Goal: Task Accomplishment & Management: Complete application form

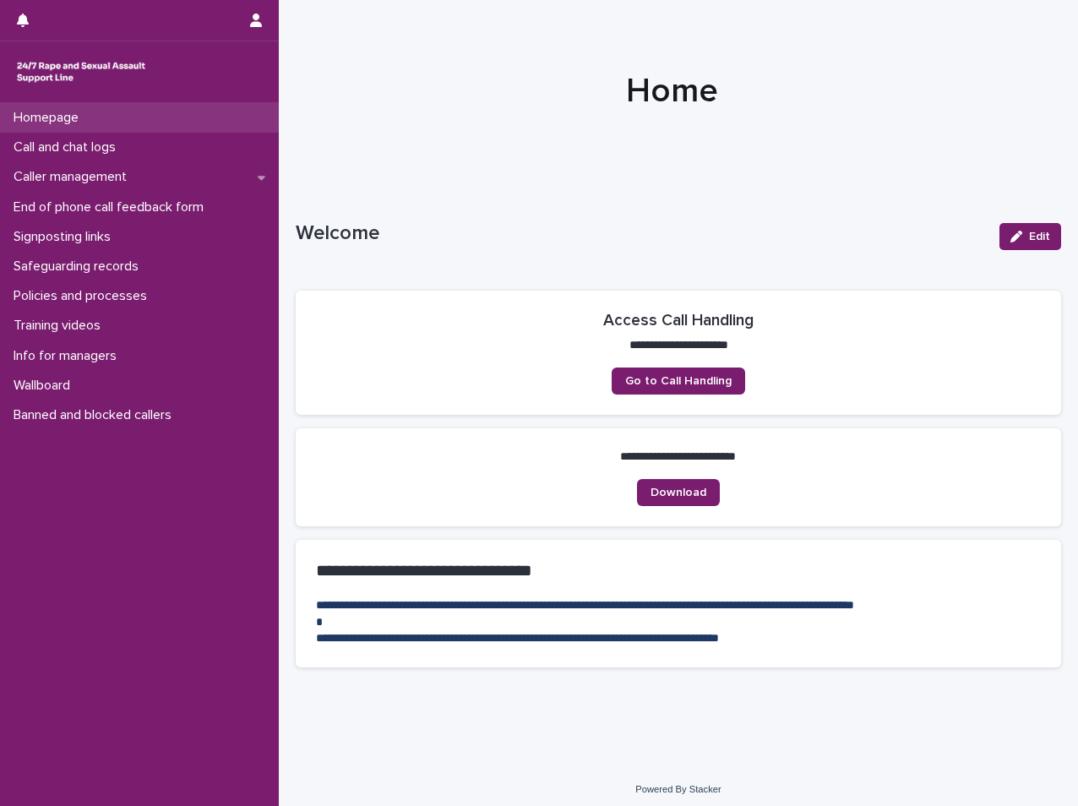
click at [22, 121] on p "Homepage" at bounding box center [49, 118] width 85 height 16
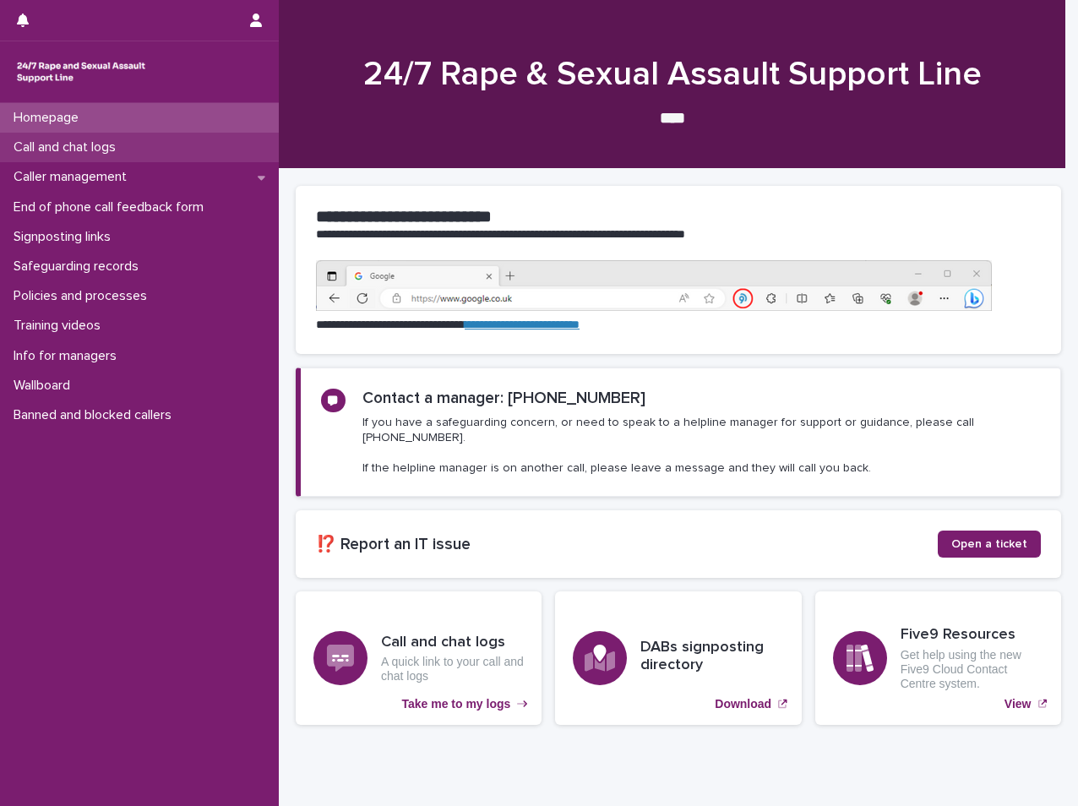
click at [113, 142] on p "Call and chat logs" at bounding box center [68, 147] width 123 height 16
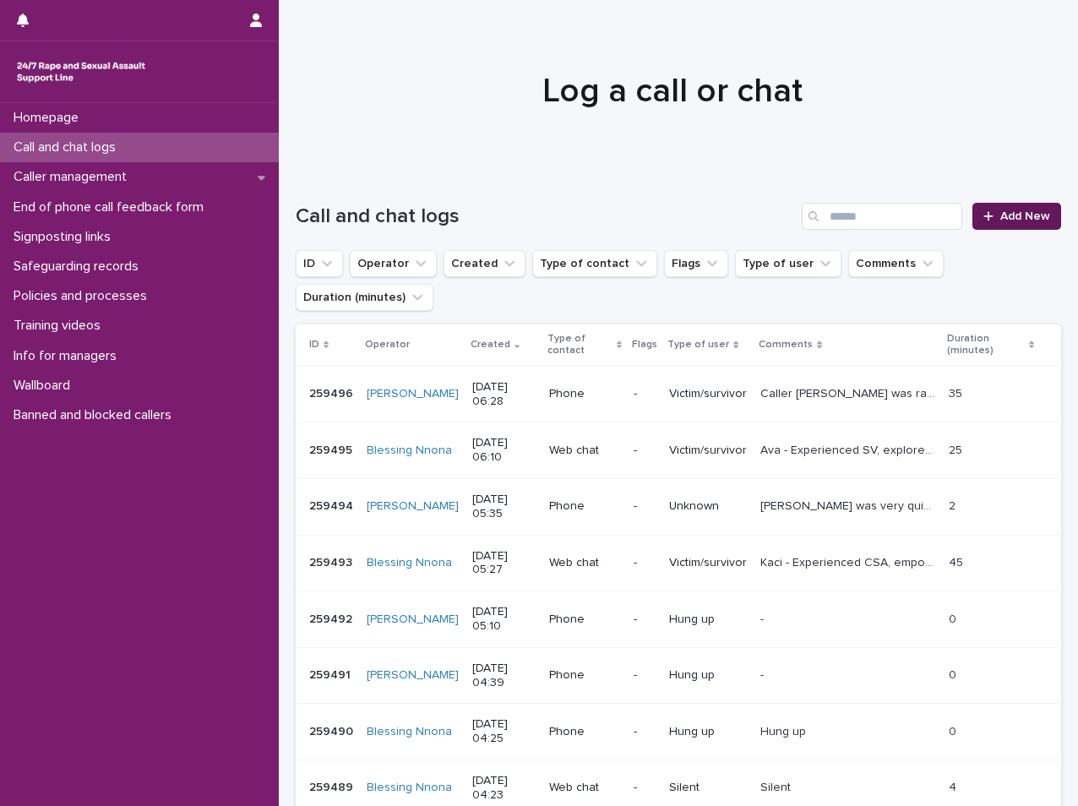
click at [1018, 217] on span "Add New" at bounding box center [1025, 216] width 50 height 12
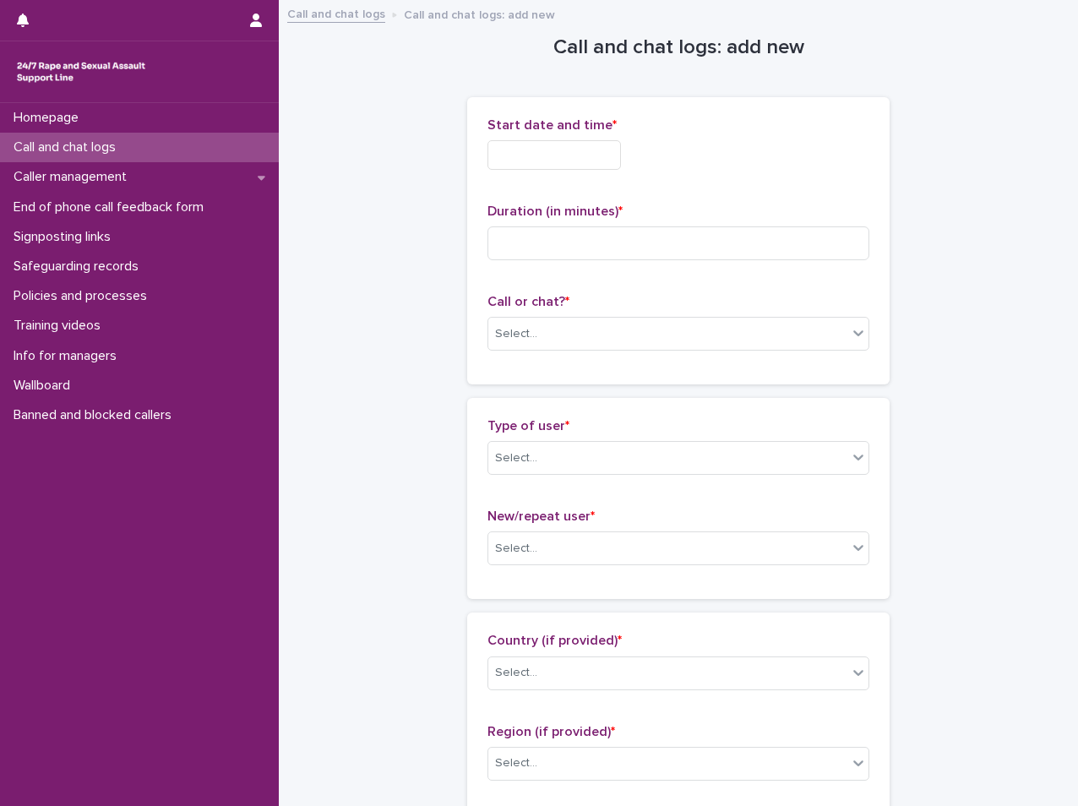
click at [521, 155] on input "text" at bounding box center [555, 155] width 134 height 30
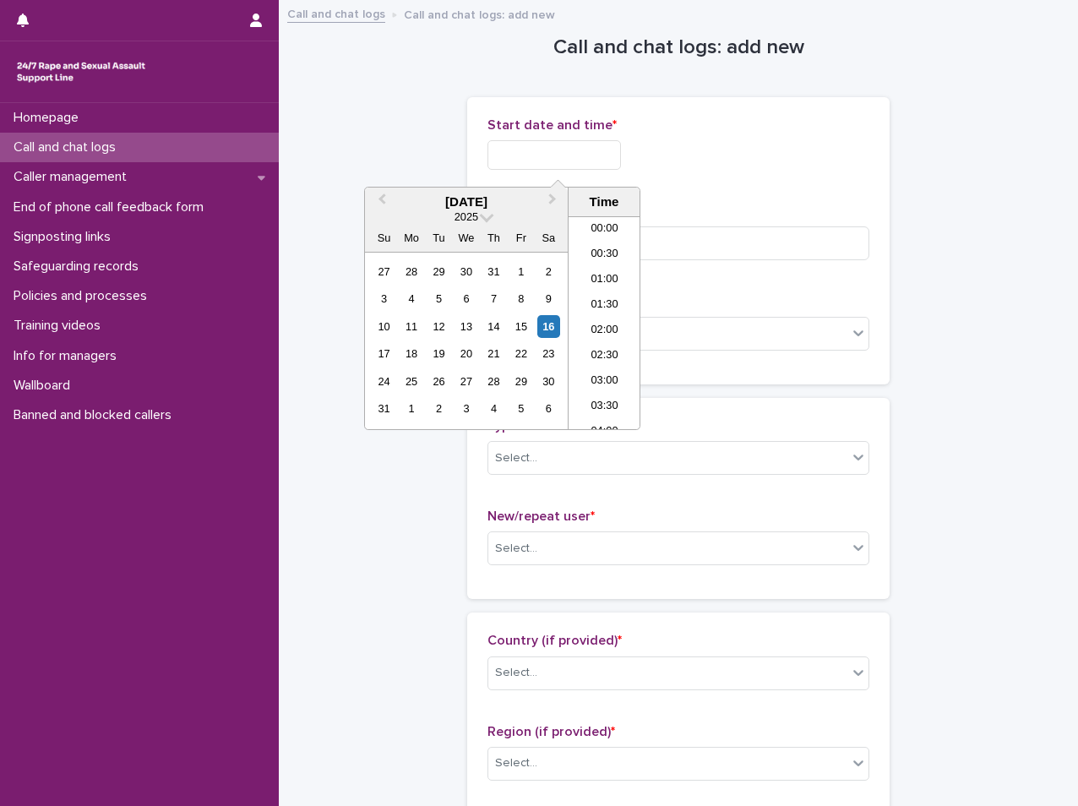
scroll to position [262, 0]
click at [602, 331] on li "07:00" at bounding box center [605, 322] width 72 height 25
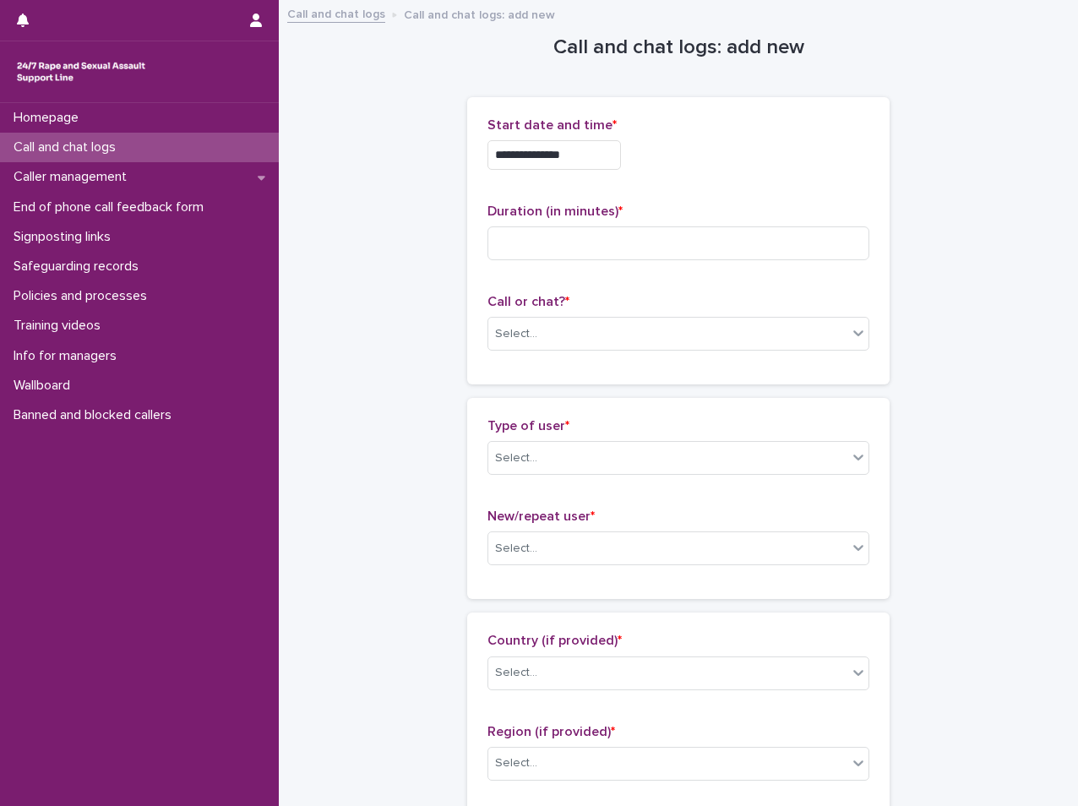
click at [611, 163] on input "**********" at bounding box center [555, 155] width 134 height 30
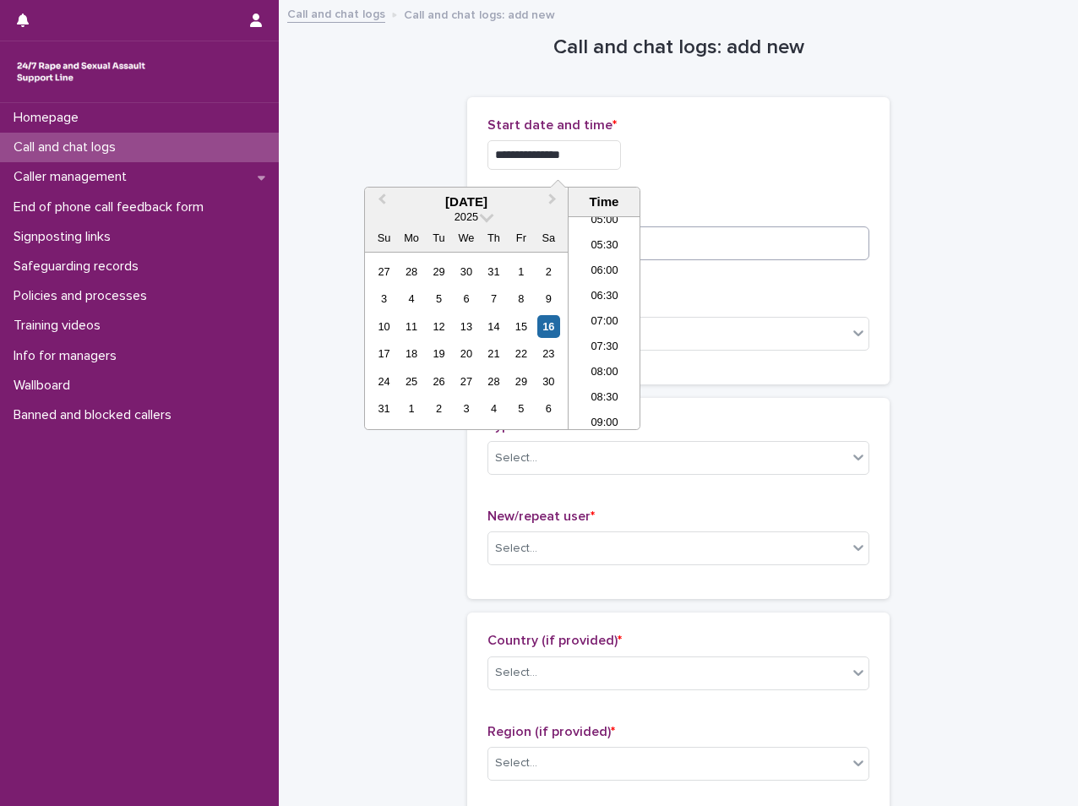
type input "**********"
click at [720, 248] on input at bounding box center [679, 243] width 382 height 34
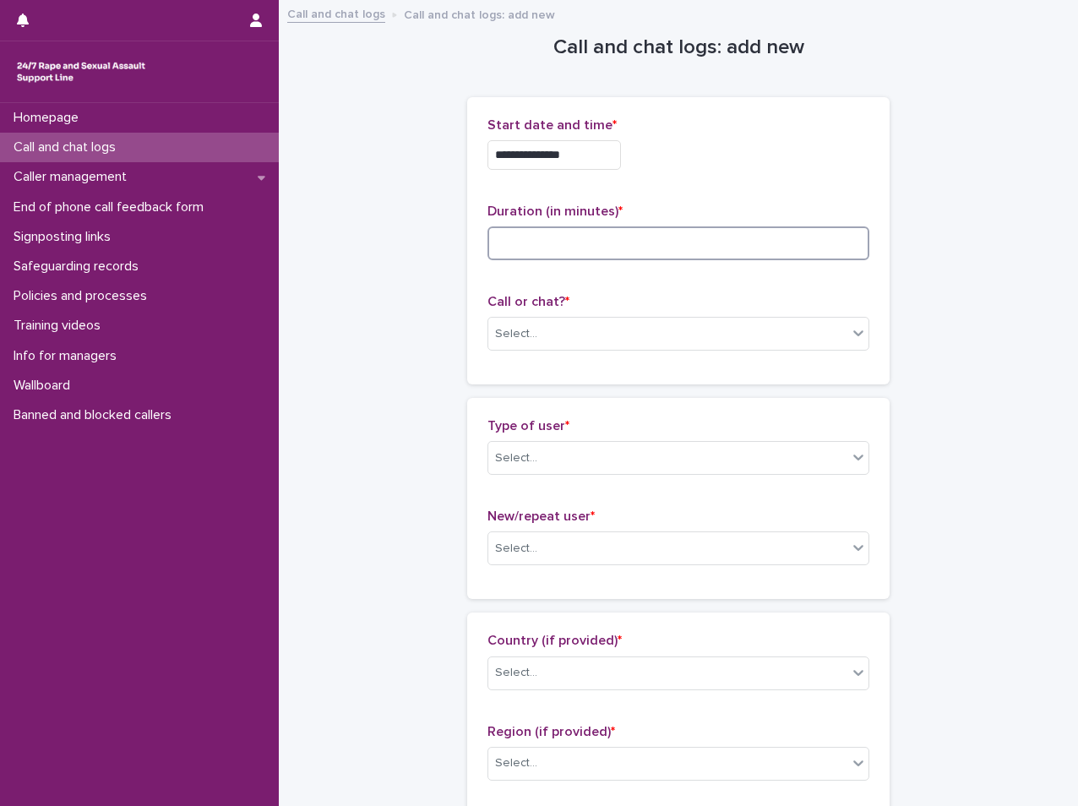
click at [582, 239] on input at bounding box center [679, 243] width 382 height 34
type input "*"
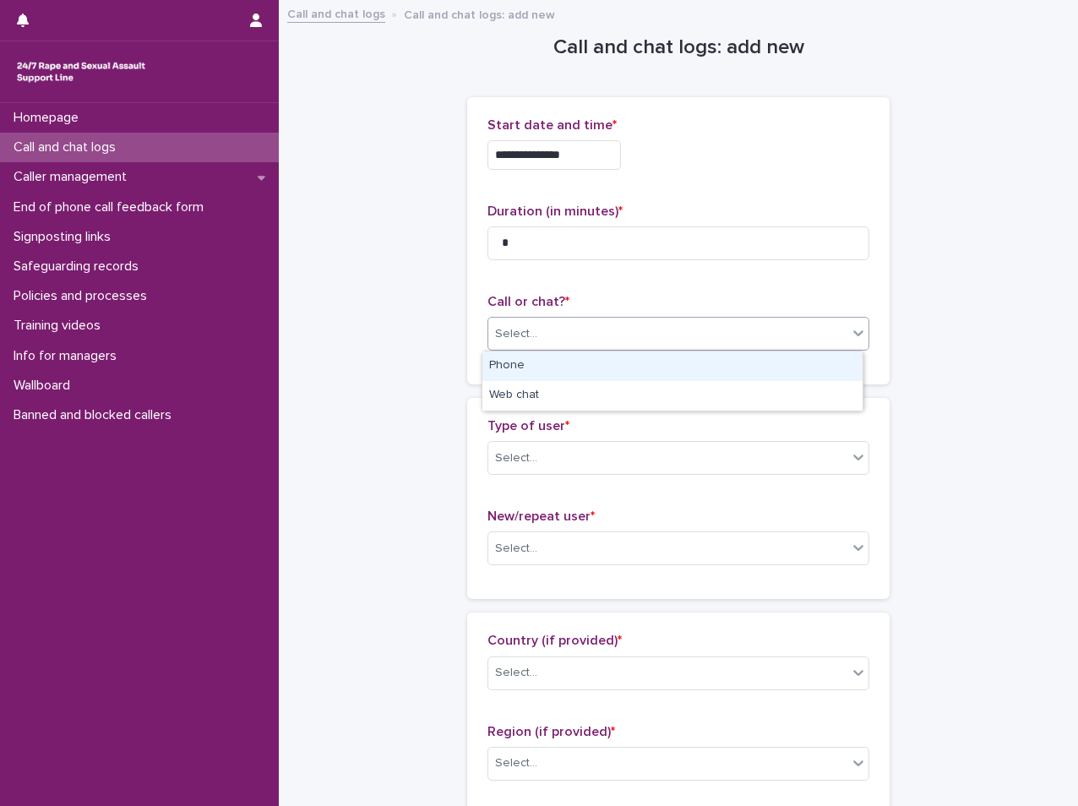
click at [560, 320] on div "Select..." at bounding box center [667, 334] width 359 height 28
click at [554, 359] on div "Phone" at bounding box center [673, 367] width 380 height 30
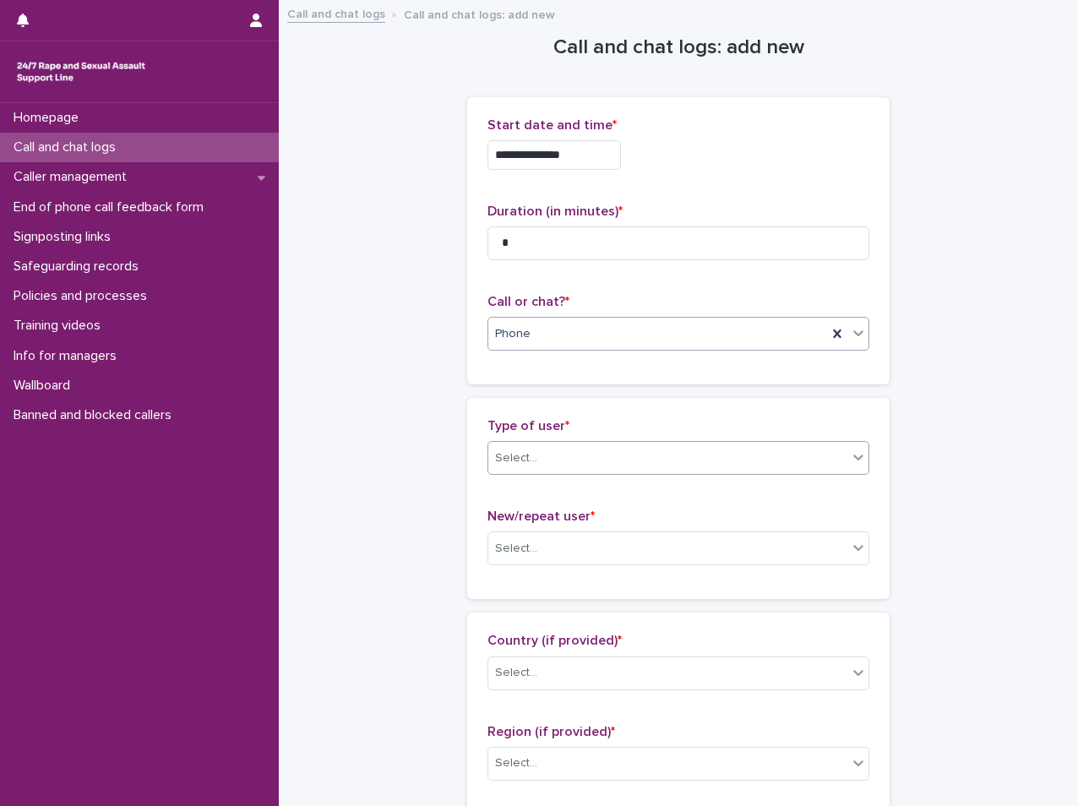
click at [530, 451] on div "Select..." at bounding box center [667, 458] width 359 height 28
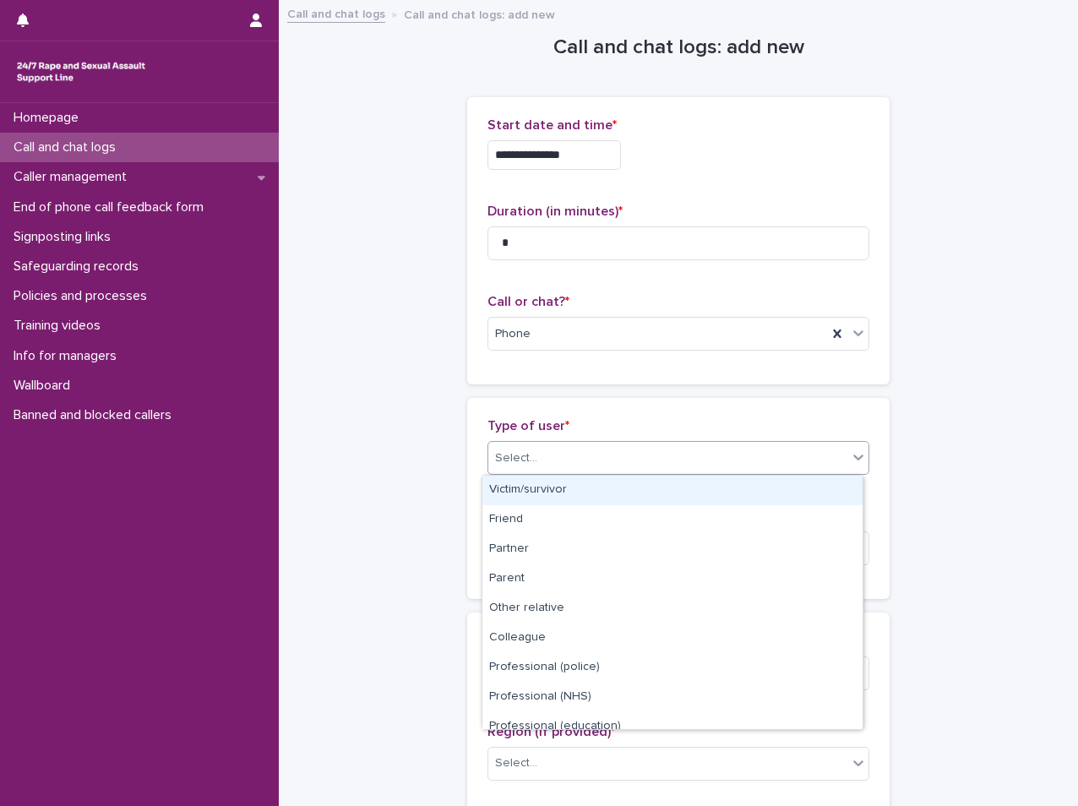
click at [530, 495] on div "Victim/survivor" at bounding box center [673, 491] width 380 height 30
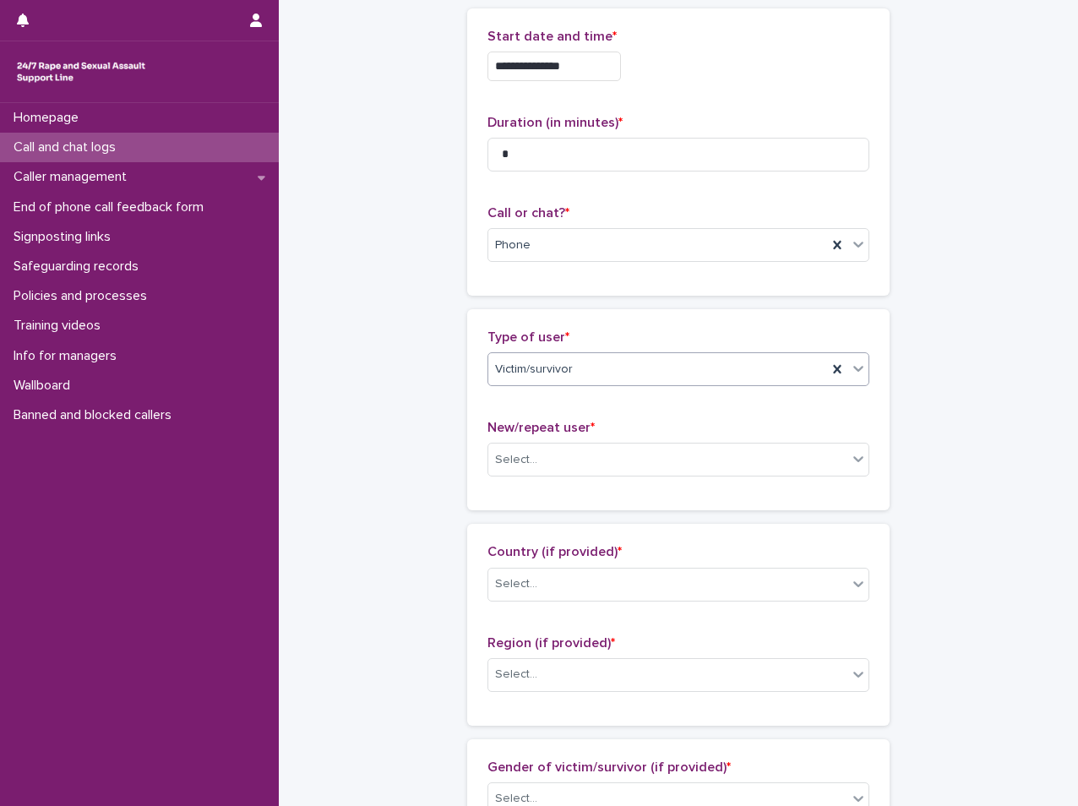
scroll to position [169, 0]
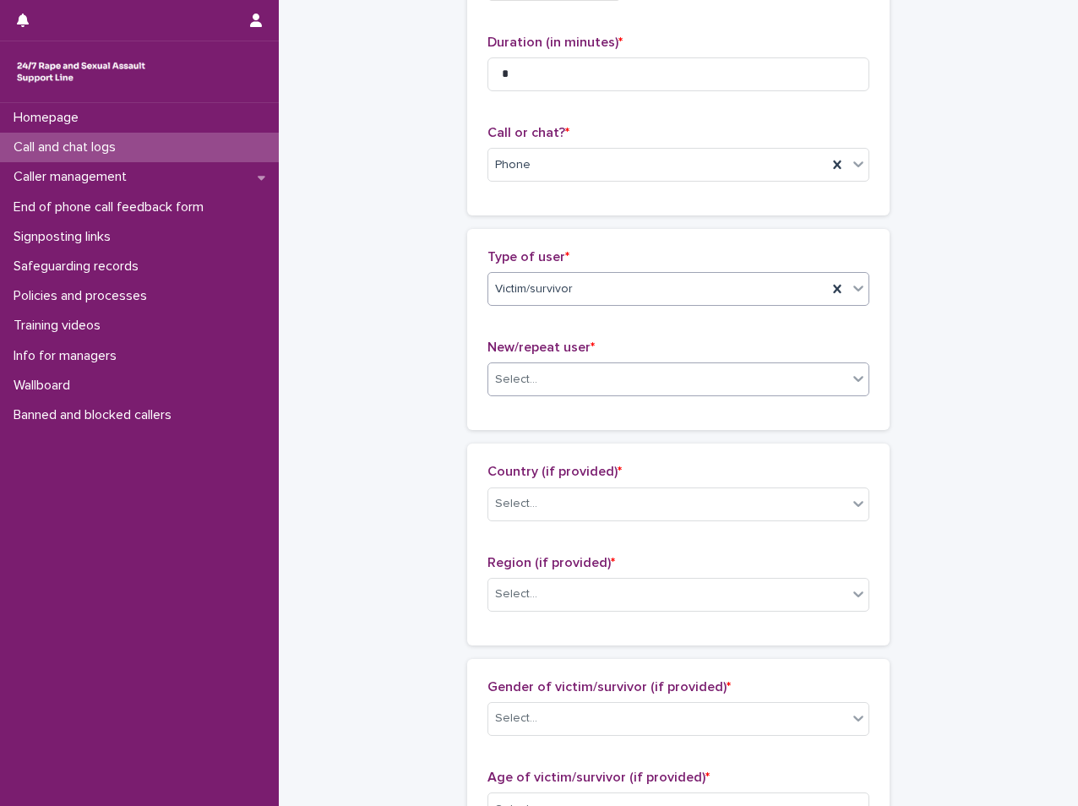
click at [613, 367] on div "Select..." at bounding box center [667, 380] width 359 height 28
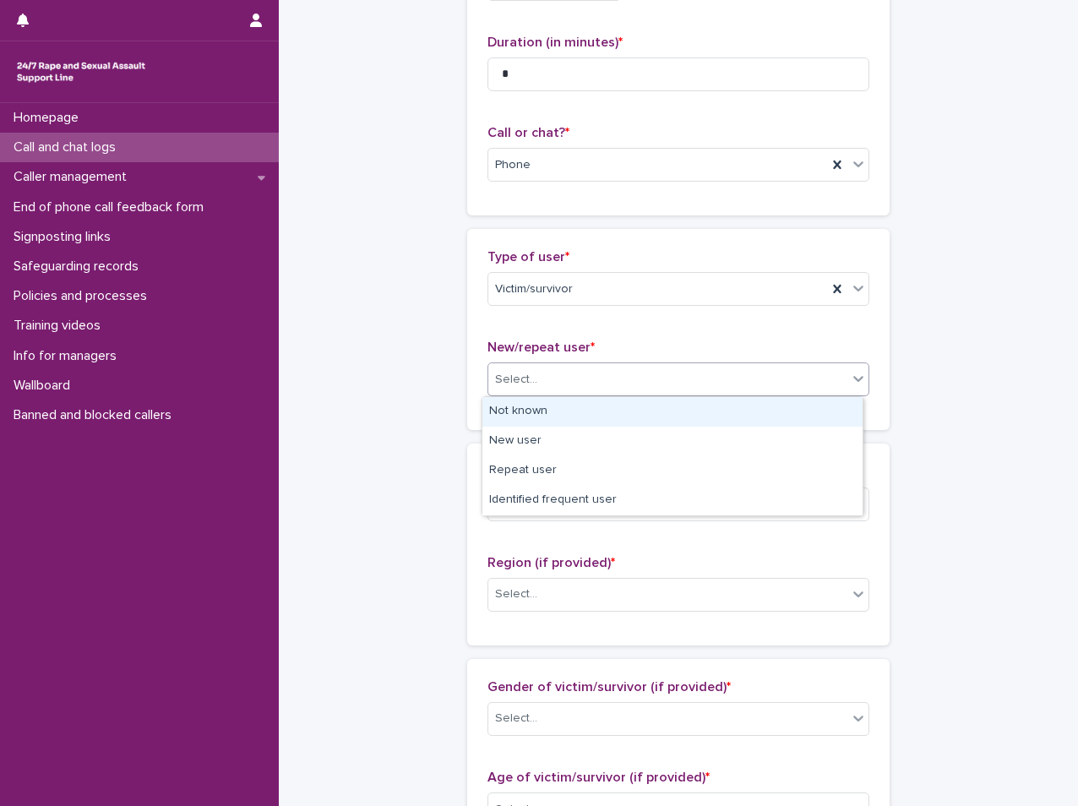
click at [585, 415] on div "Not known" at bounding box center [673, 412] width 380 height 30
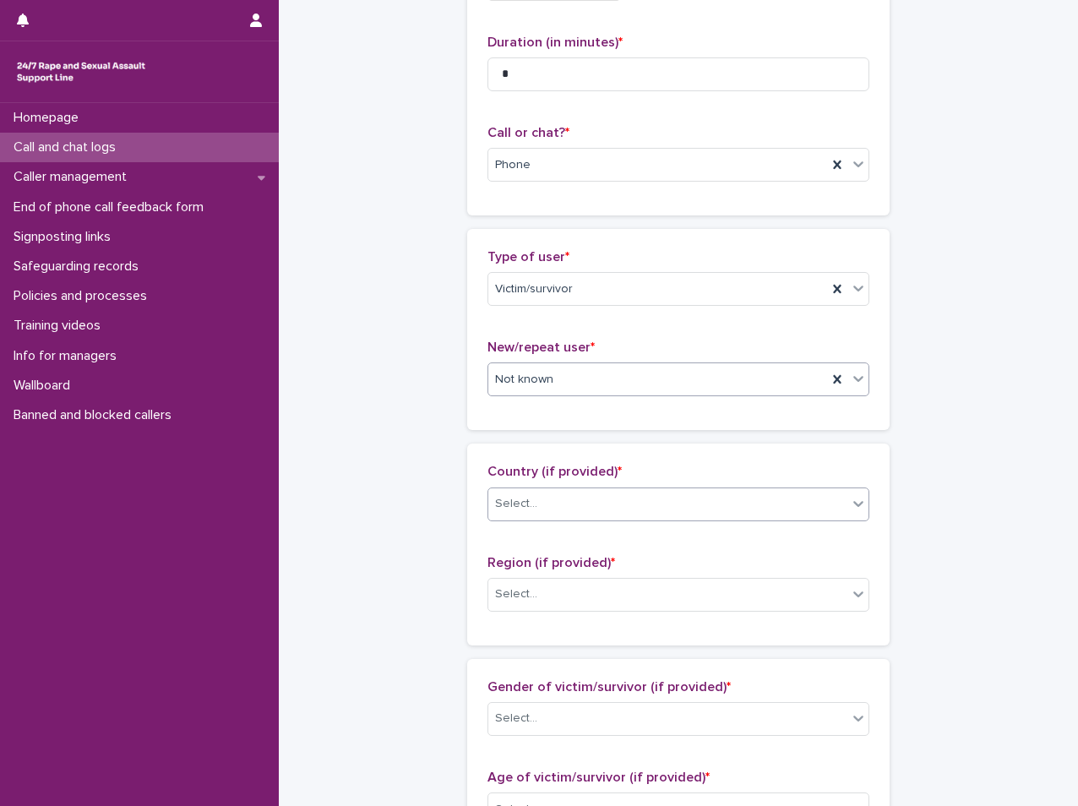
click at [509, 511] on div "Select..." at bounding box center [516, 504] width 42 height 18
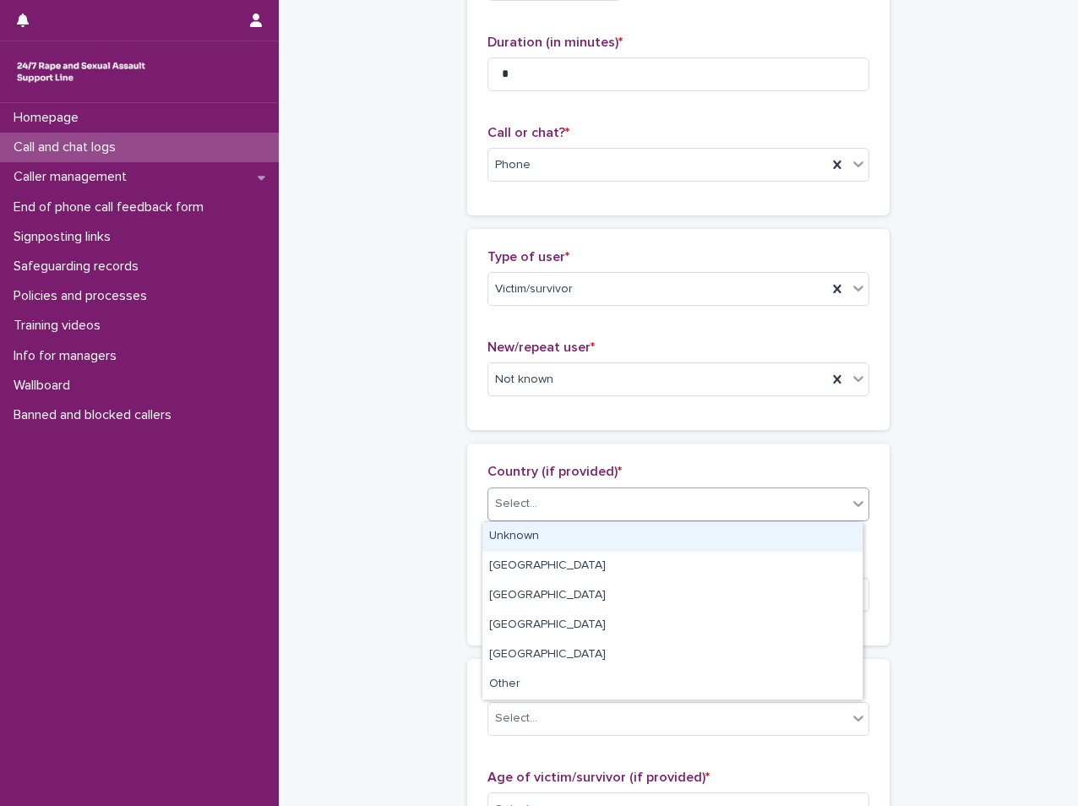
click at [503, 539] on div "Unknown" at bounding box center [673, 537] width 380 height 30
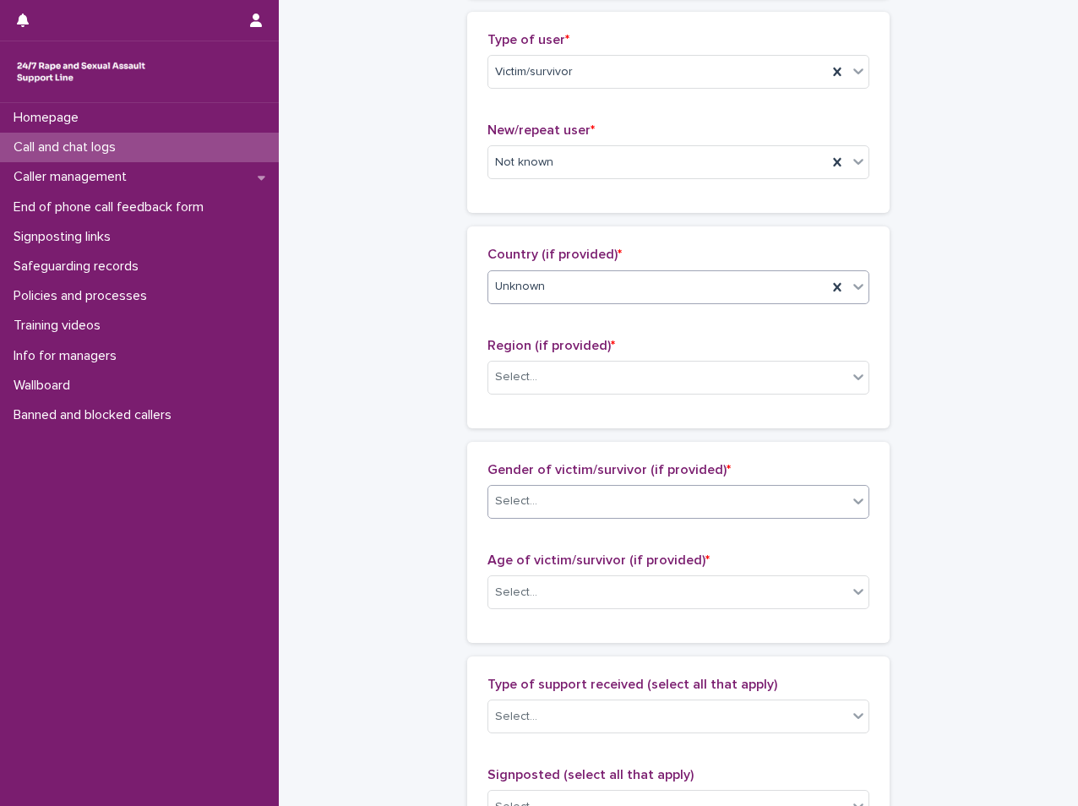
scroll to position [423, 0]
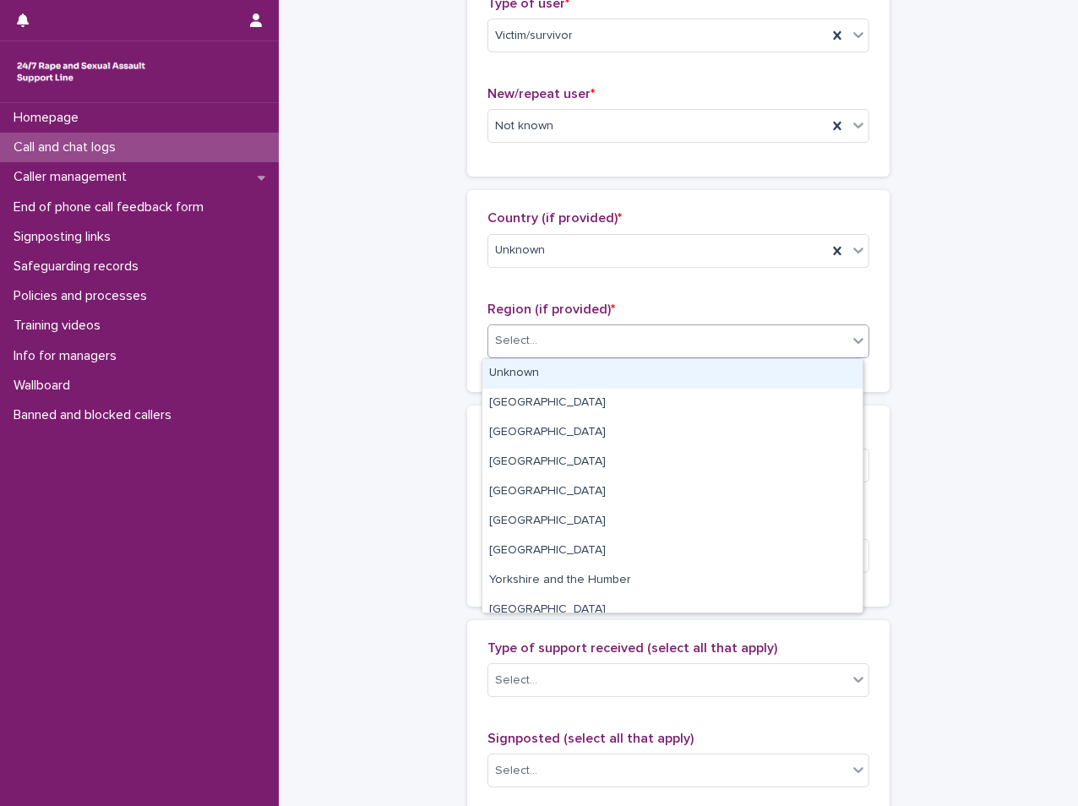
click at [539, 338] on div "Select..." at bounding box center [667, 341] width 359 height 28
click at [555, 383] on div "Unknown" at bounding box center [673, 374] width 380 height 30
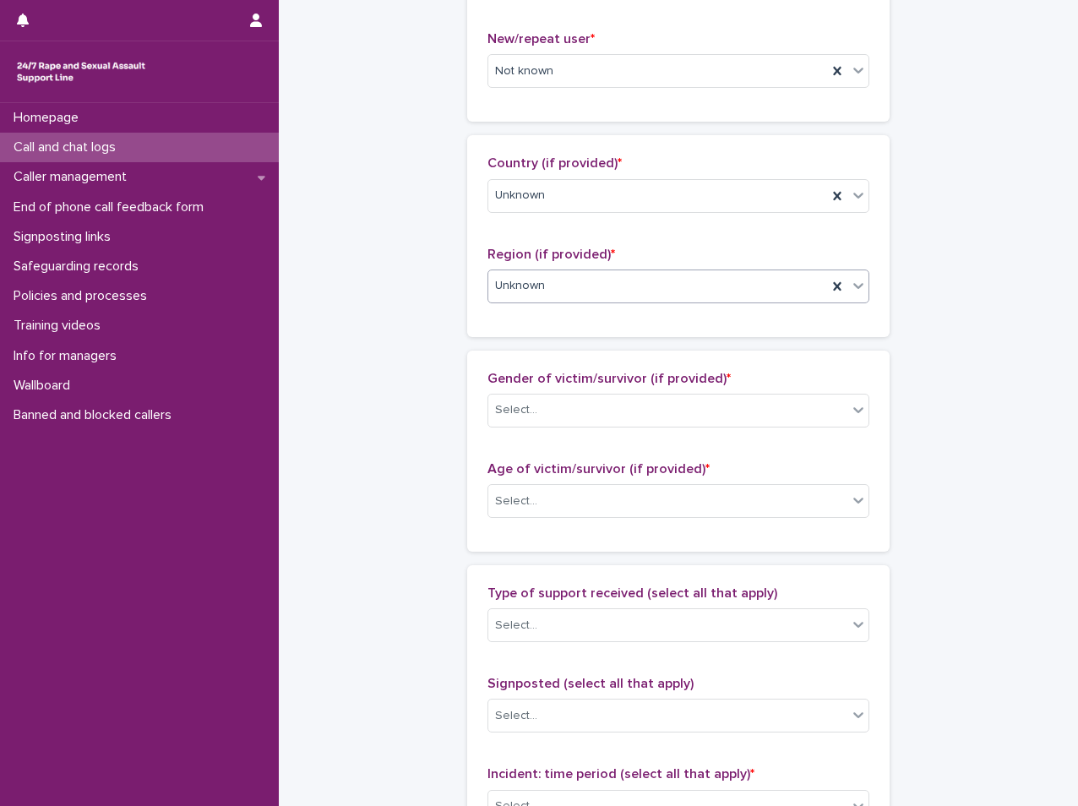
scroll to position [507, 0]
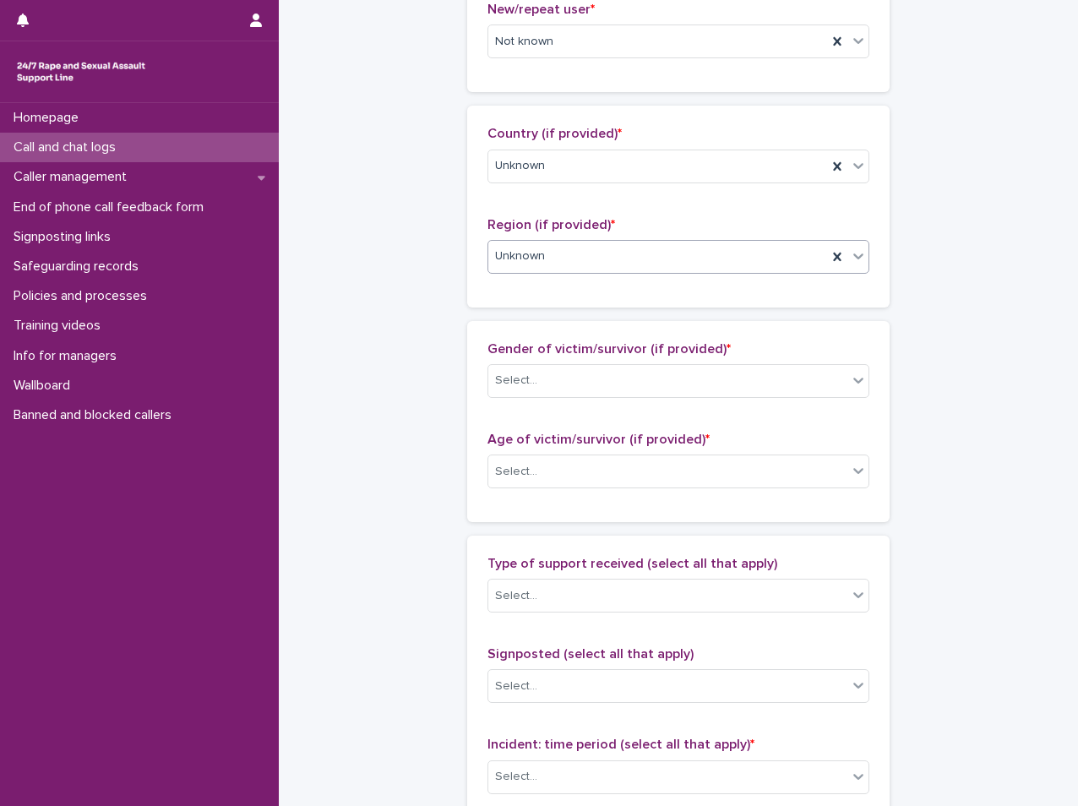
click at [578, 410] on div "Gender of victim/survivor (if provided) * Select..." at bounding box center [679, 376] width 382 height 70
click at [576, 390] on div "Select..." at bounding box center [667, 381] width 359 height 28
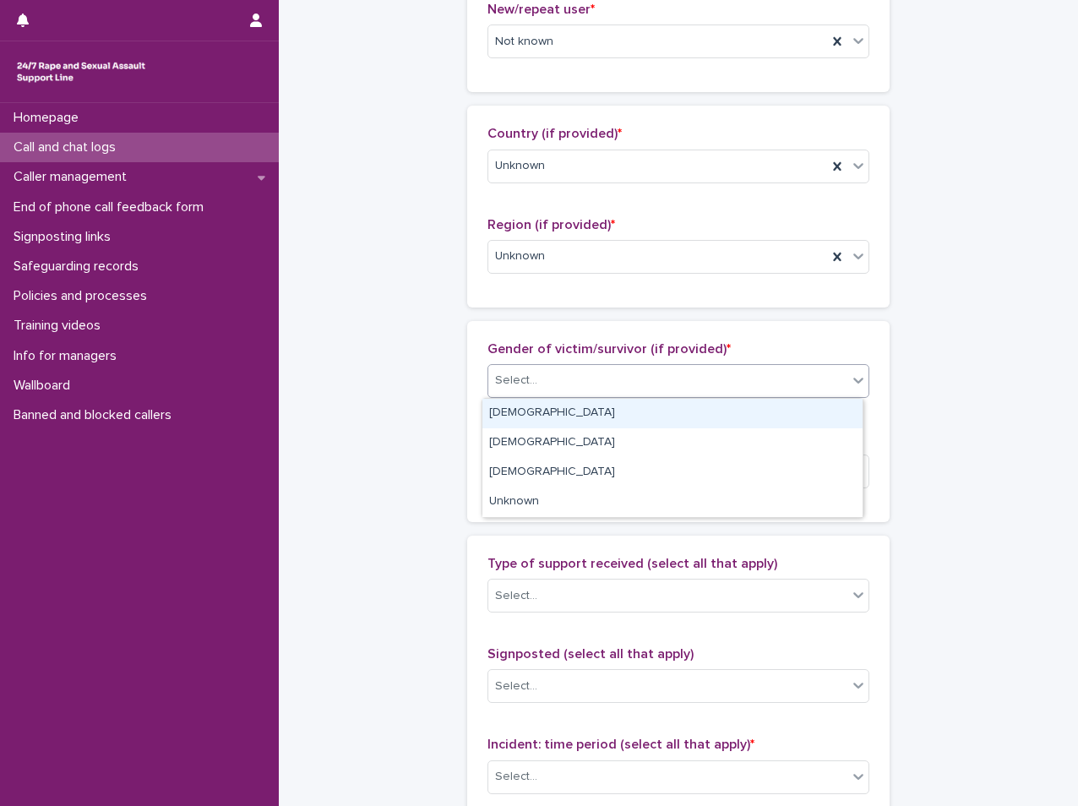
click at [542, 417] on div "[DEMOGRAPHIC_DATA]" at bounding box center [673, 414] width 380 height 30
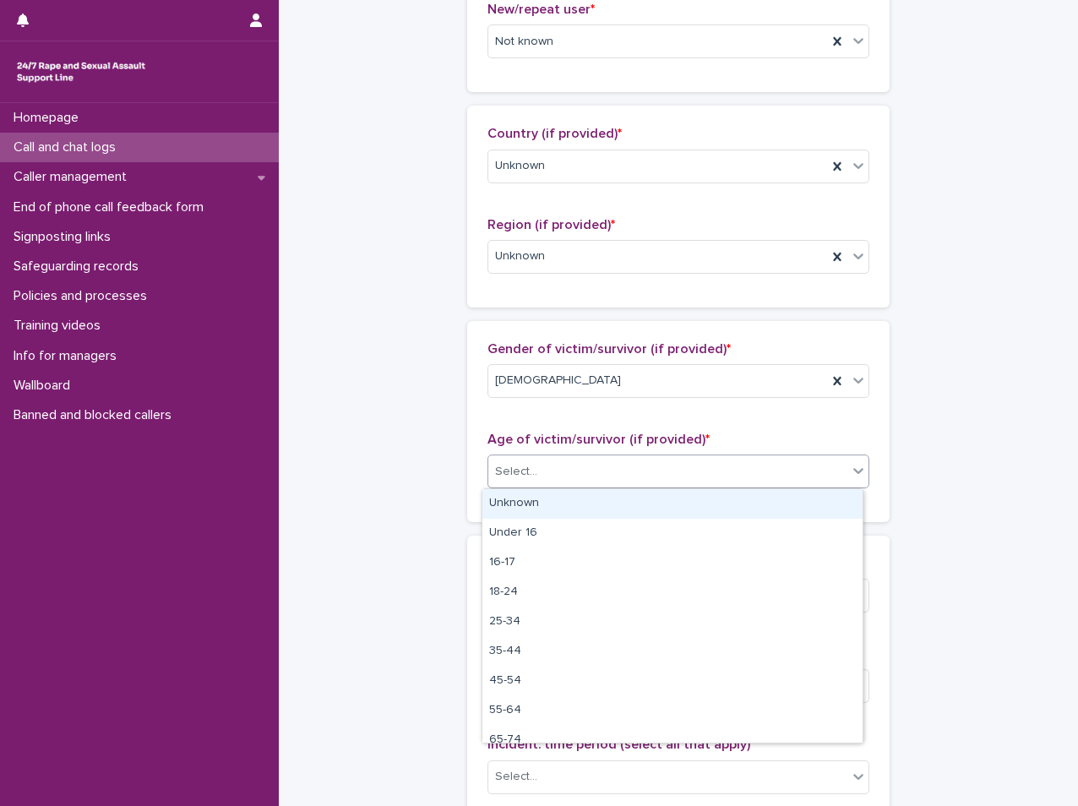
click at [542, 475] on div "Select..." at bounding box center [667, 472] width 359 height 28
click at [532, 511] on div "Unknown" at bounding box center [673, 504] width 380 height 30
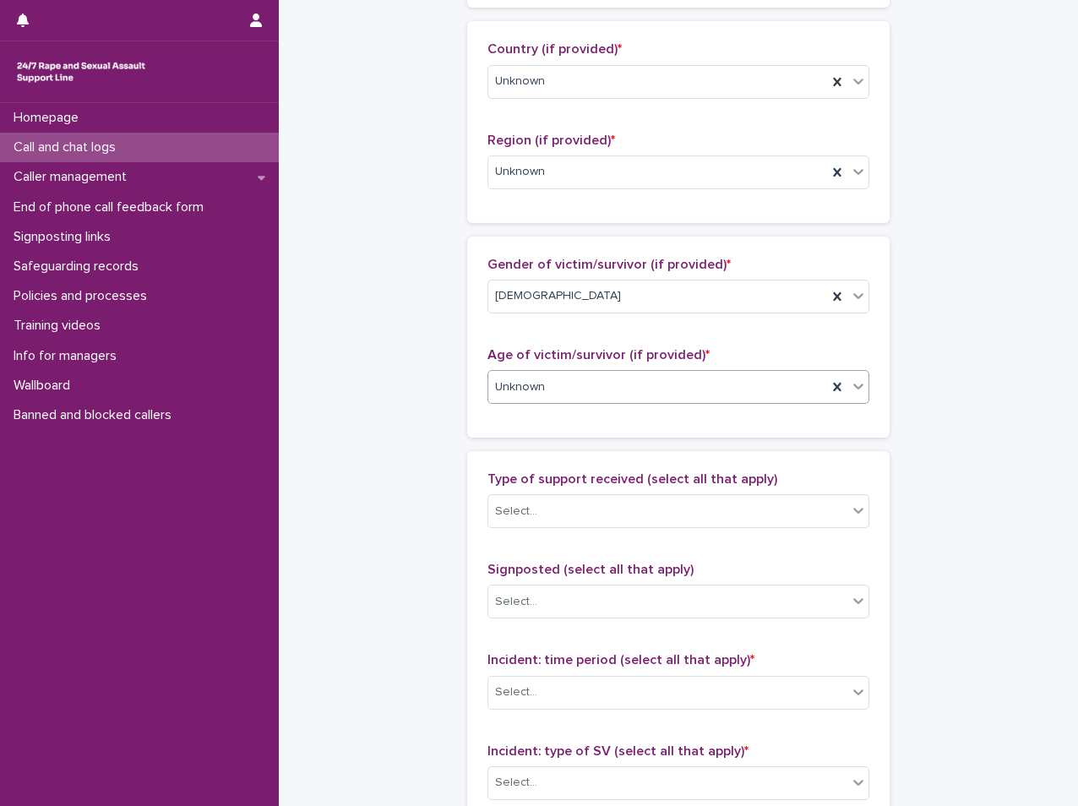
scroll to position [676, 0]
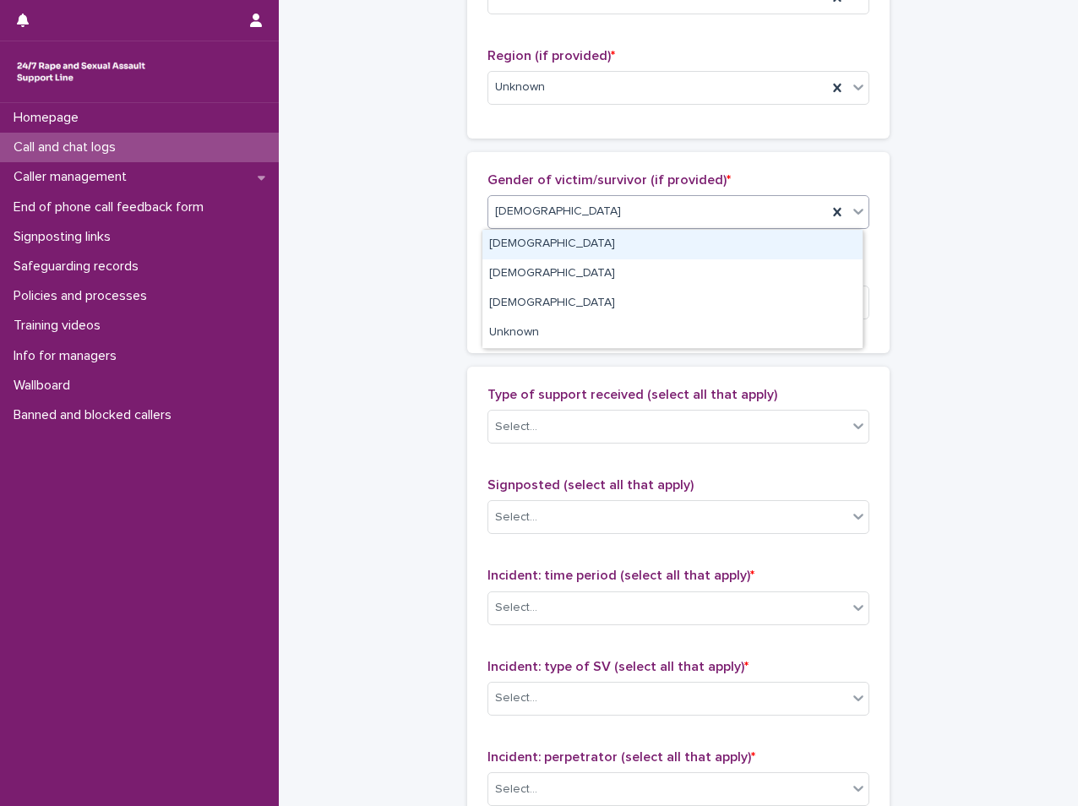
click at [561, 210] on div "[DEMOGRAPHIC_DATA]" at bounding box center [657, 212] width 339 height 28
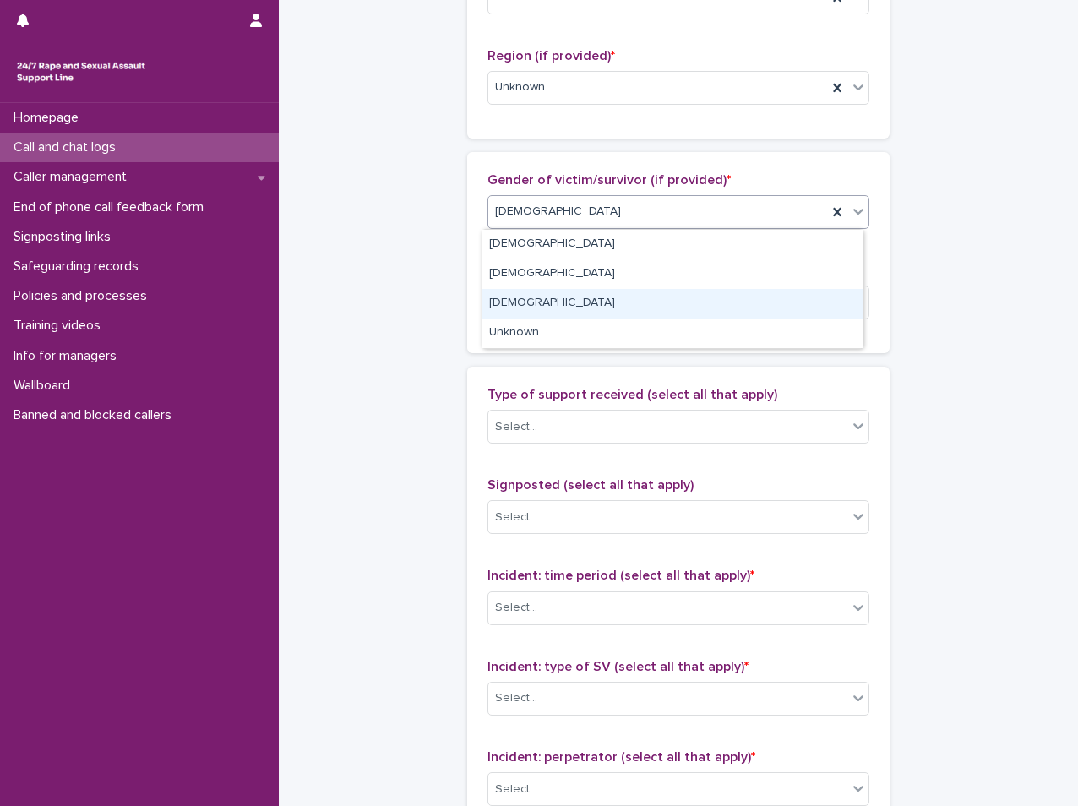
click at [518, 315] on div "[DEMOGRAPHIC_DATA]" at bounding box center [673, 304] width 380 height 30
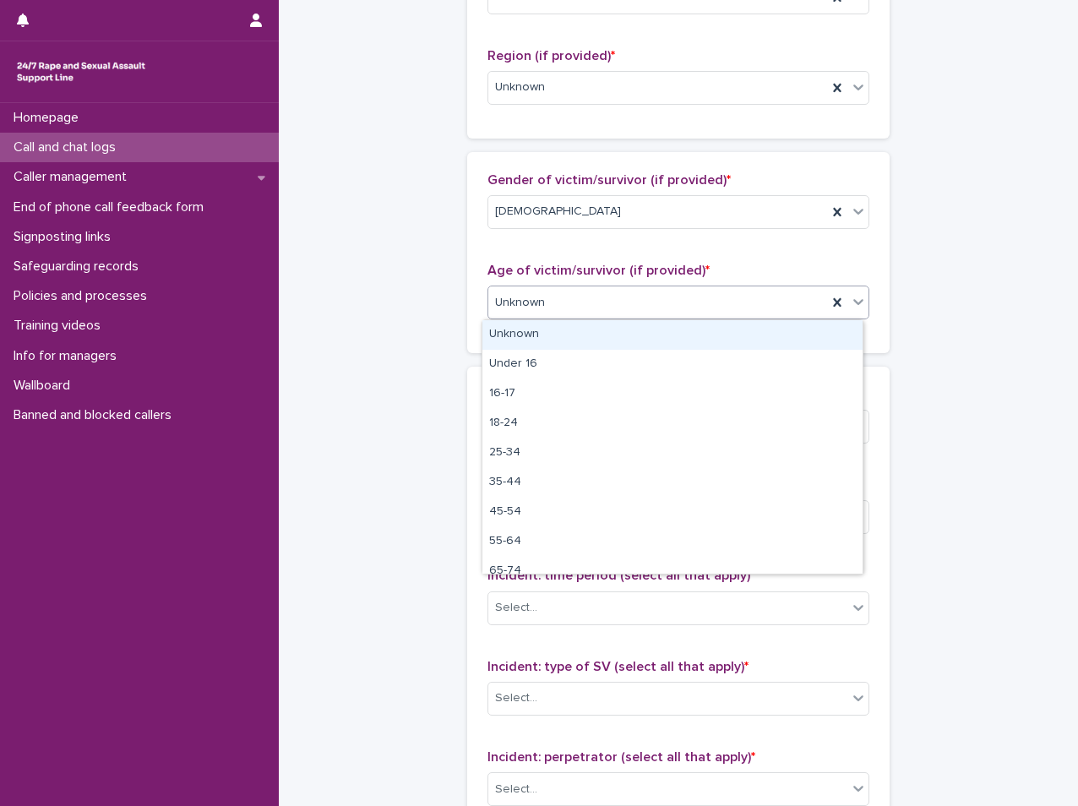
click at [518, 315] on div "Unknown" at bounding box center [657, 303] width 339 height 28
click at [498, 343] on div "Unknown" at bounding box center [673, 335] width 380 height 30
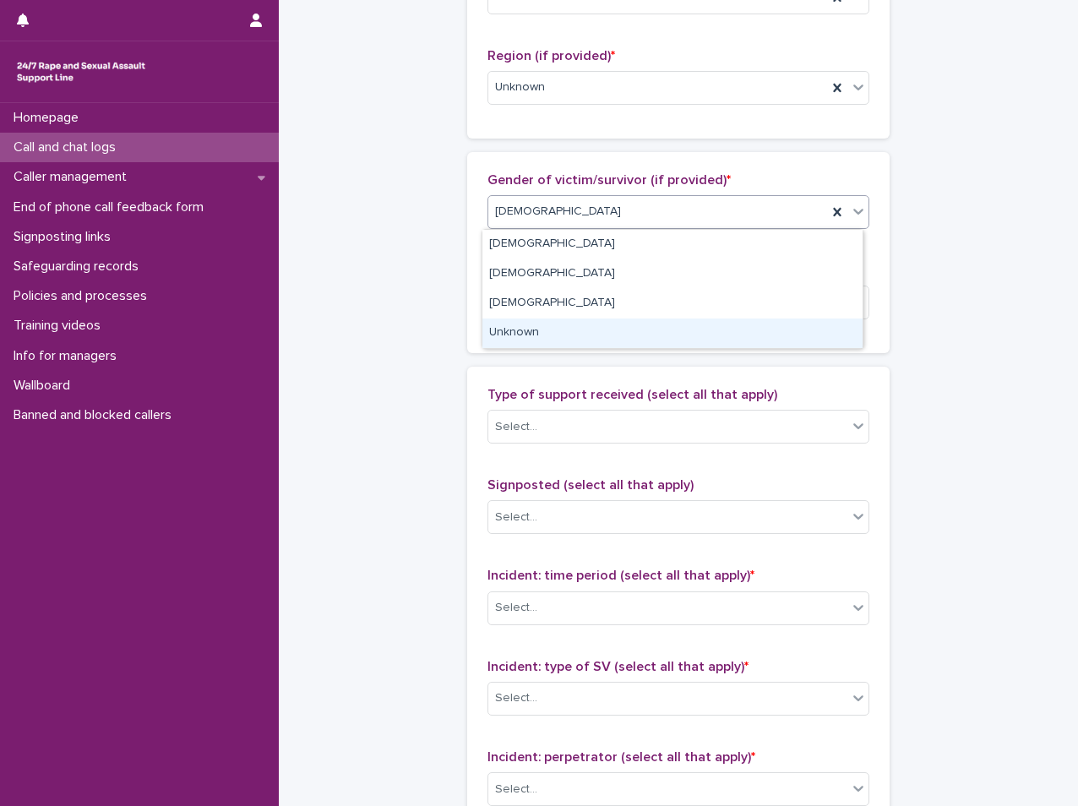
click at [509, 337] on div "Unknown" at bounding box center [673, 334] width 380 height 30
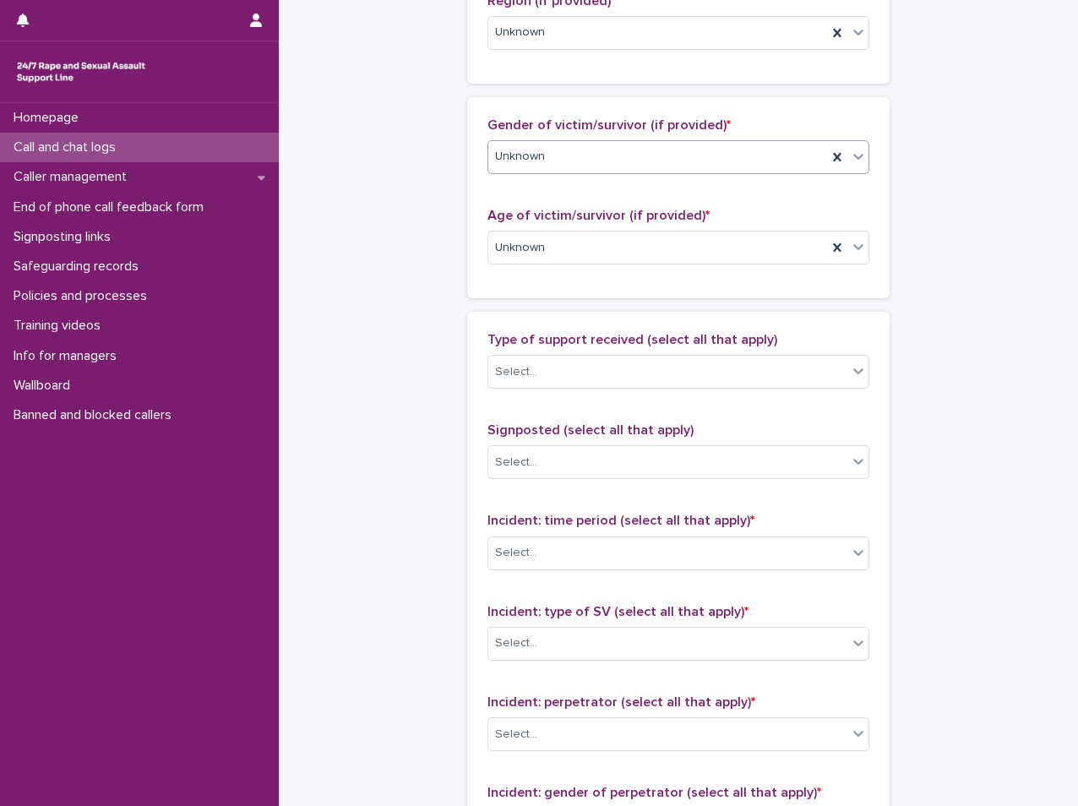
scroll to position [761, 0]
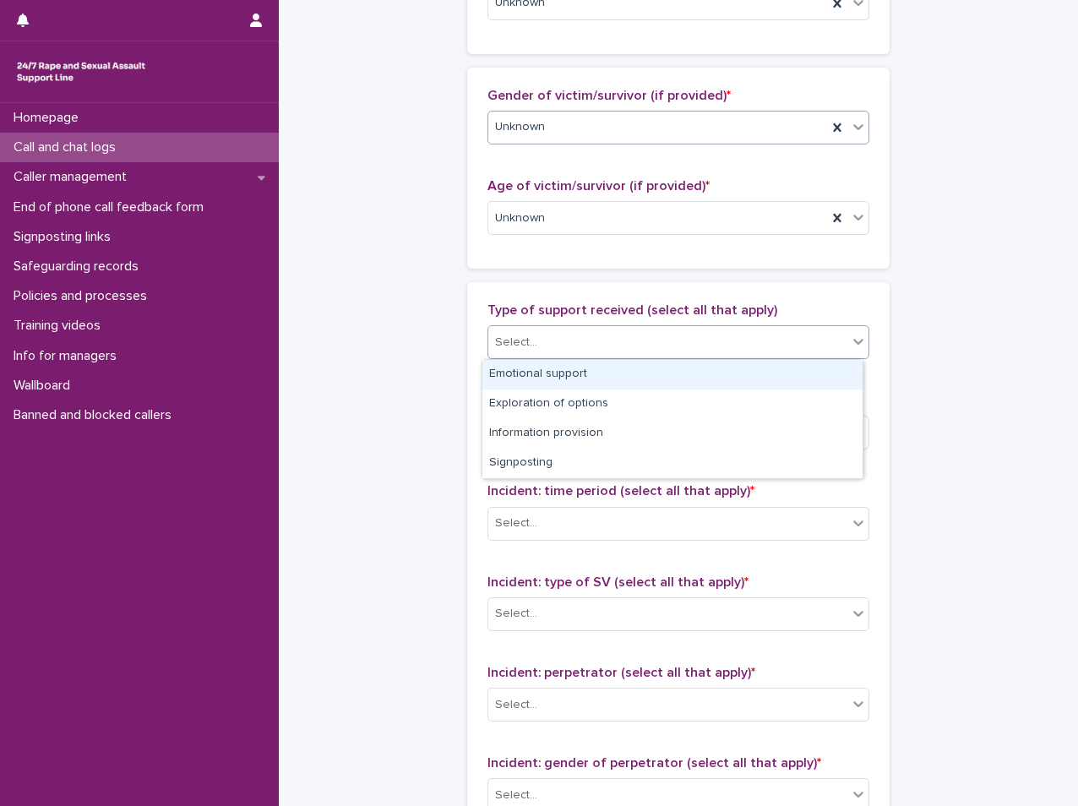
click at [510, 336] on div "Select..." at bounding box center [516, 343] width 42 height 18
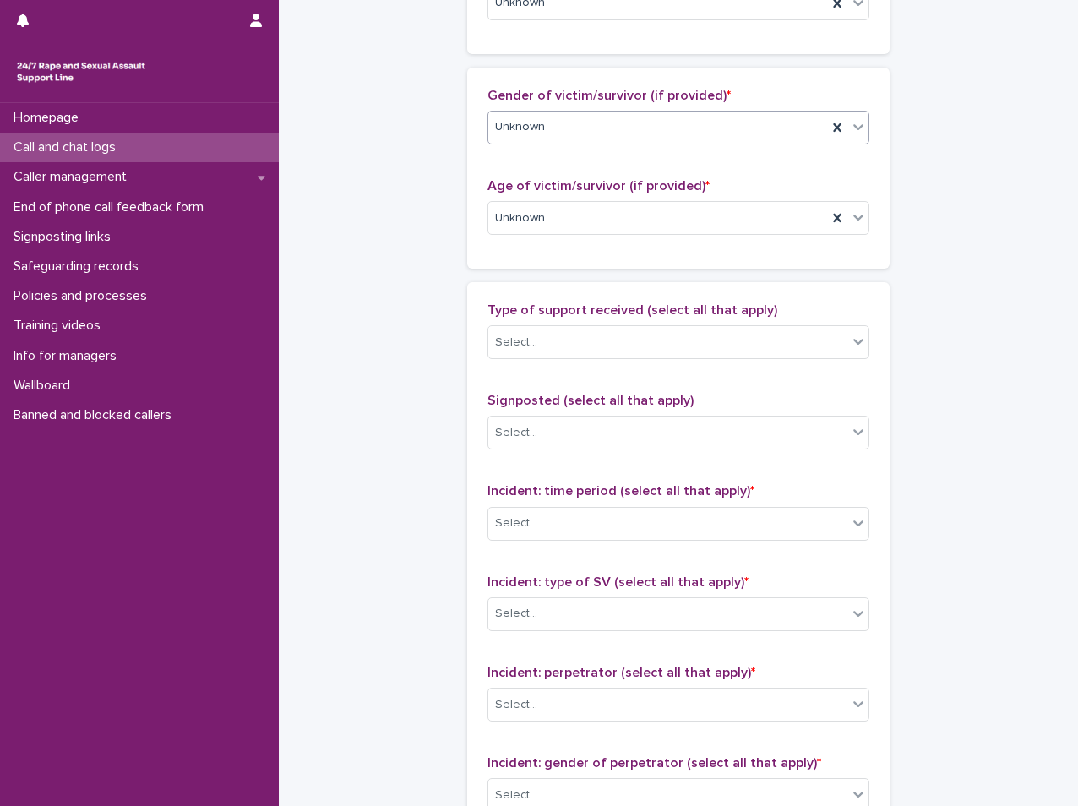
click at [405, 432] on div "**********" at bounding box center [679, 155] width 766 height 1829
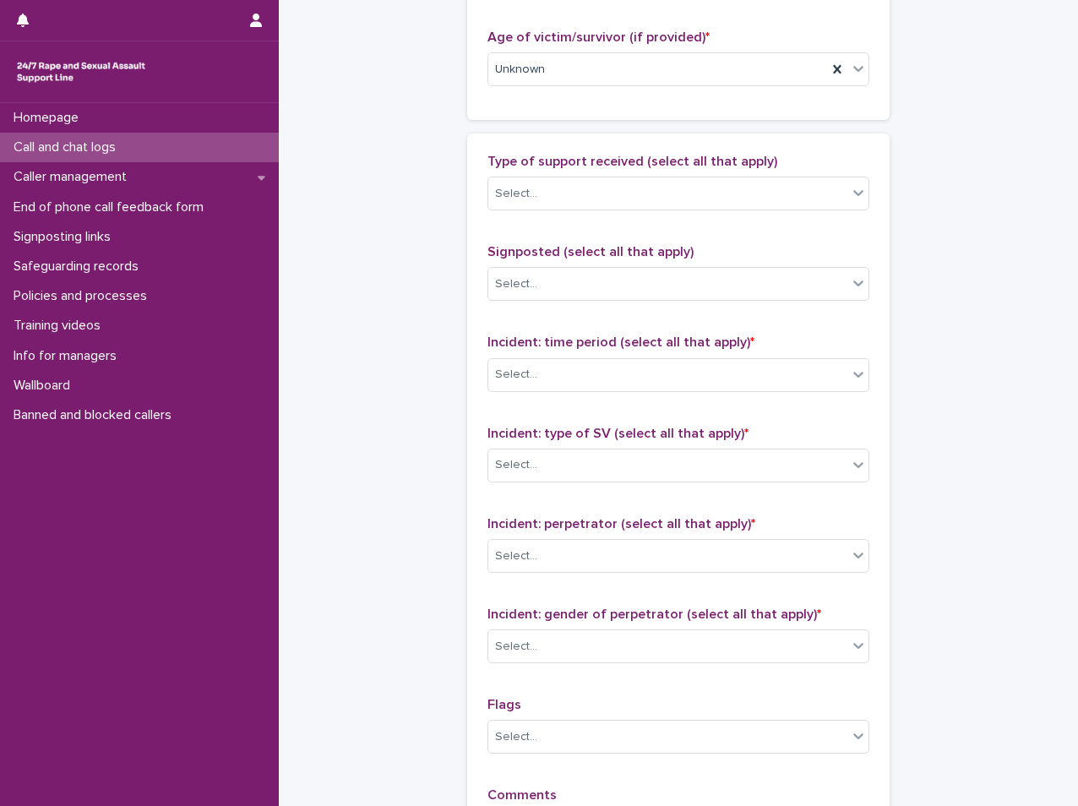
scroll to position [930, 0]
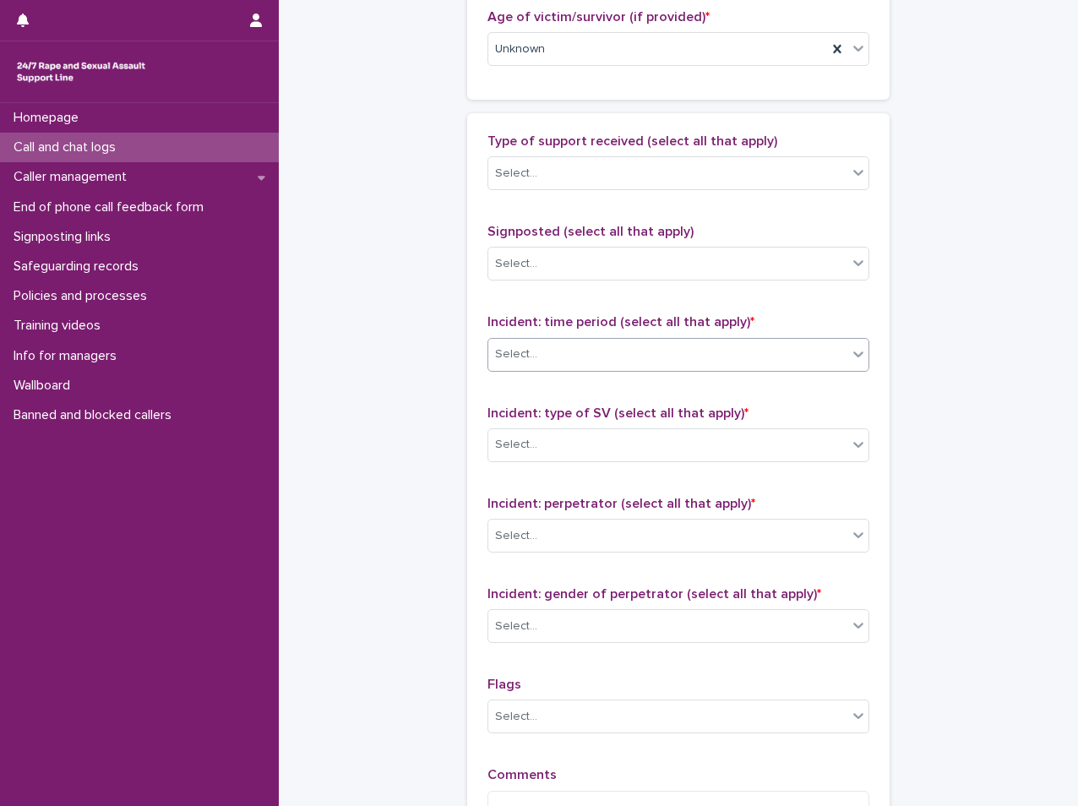
click at [568, 361] on div "Select..." at bounding box center [667, 355] width 359 height 28
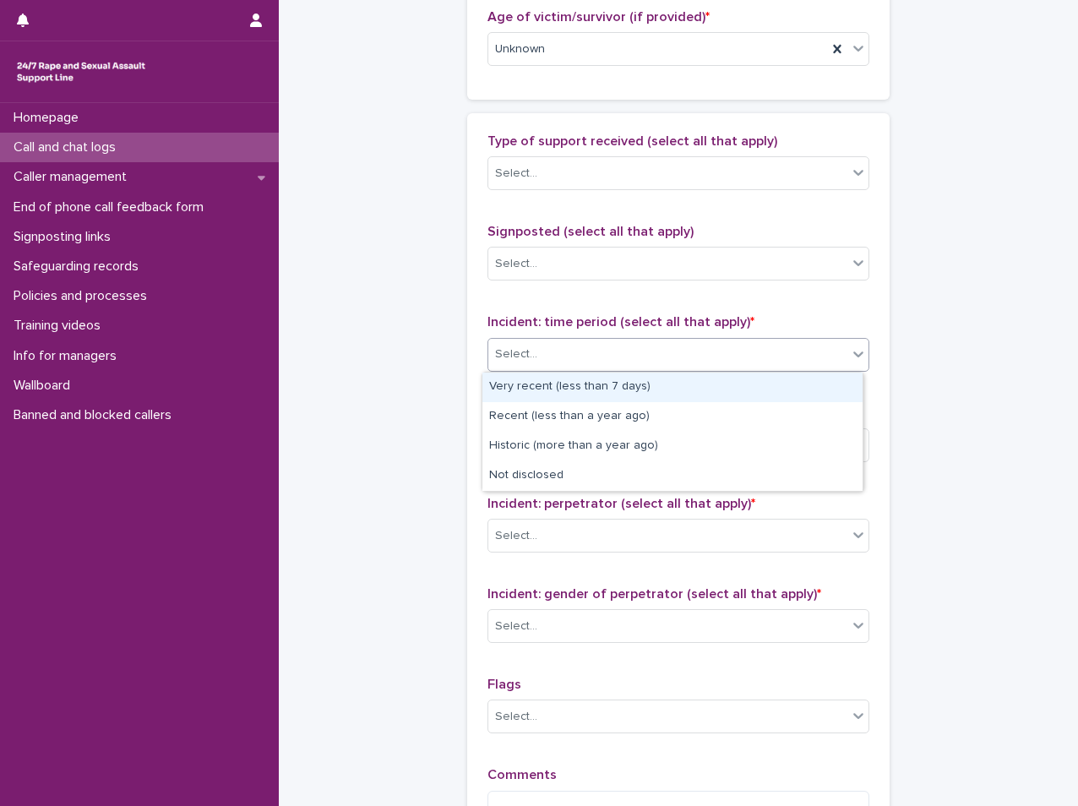
click at [568, 361] on div "Select..." at bounding box center [667, 355] width 359 height 28
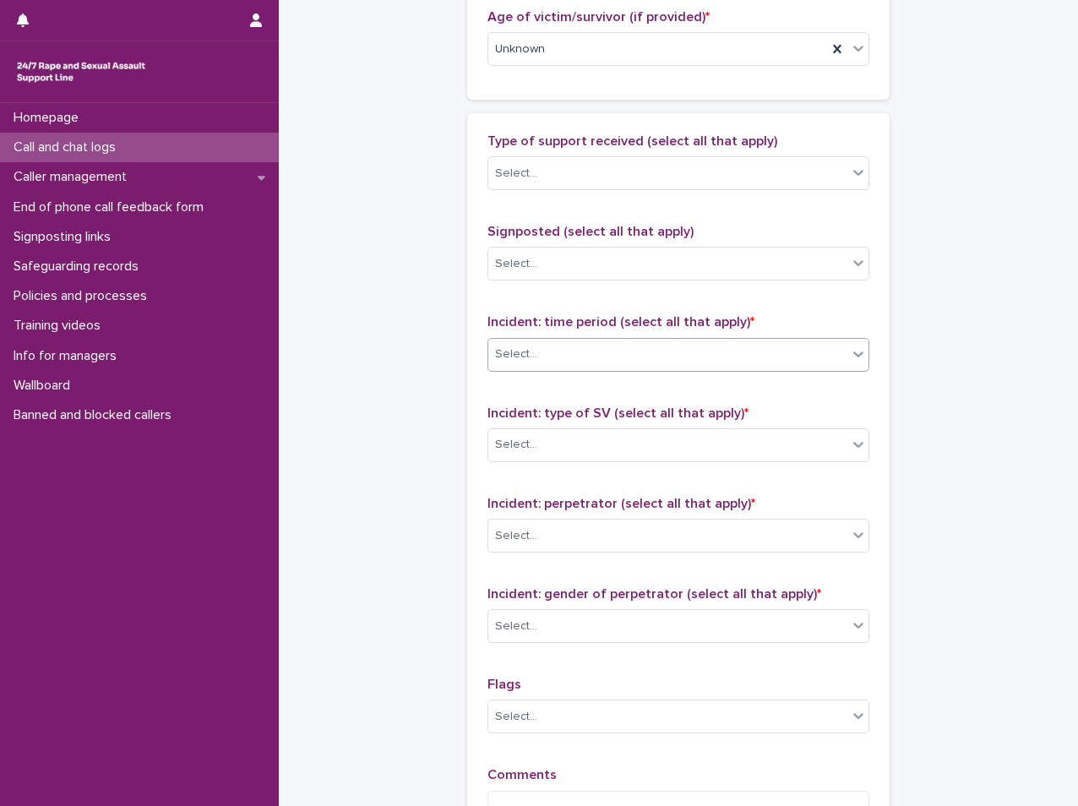
click at [568, 361] on div "Select..." at bounding box center [667, 355] width 359 height 28
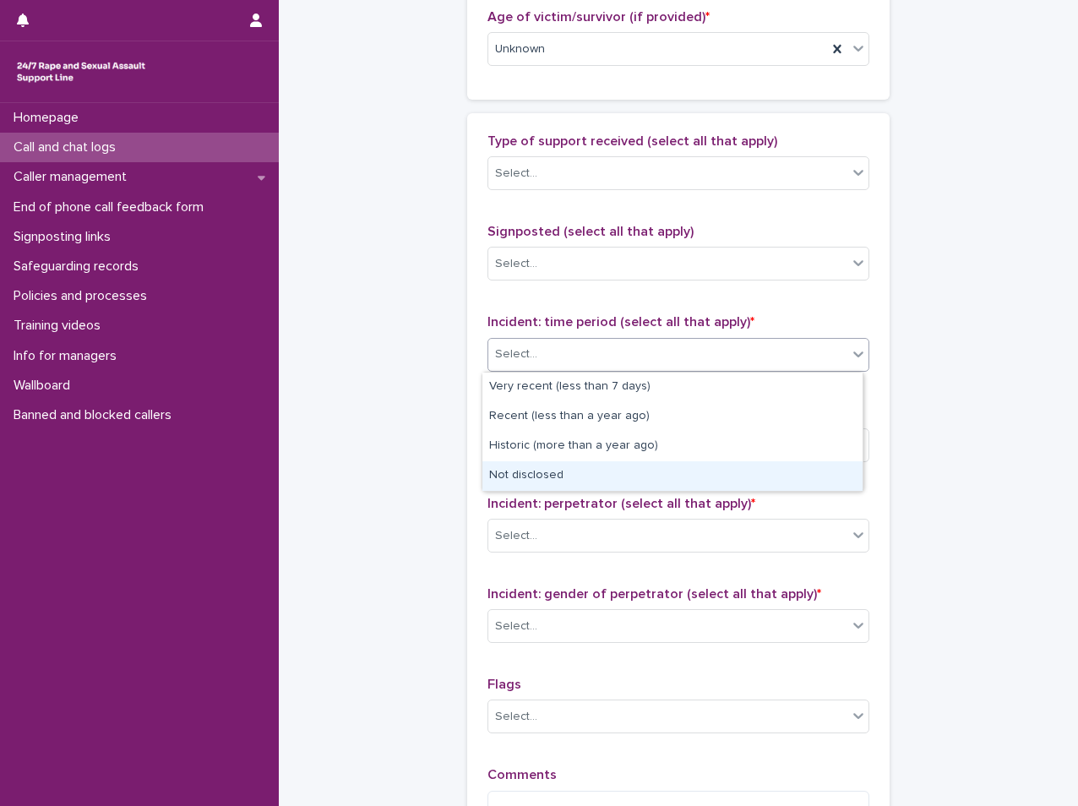
click at [537, 471] on div "Not disclosed" at bounding box center [673, 476] width 380 height 30
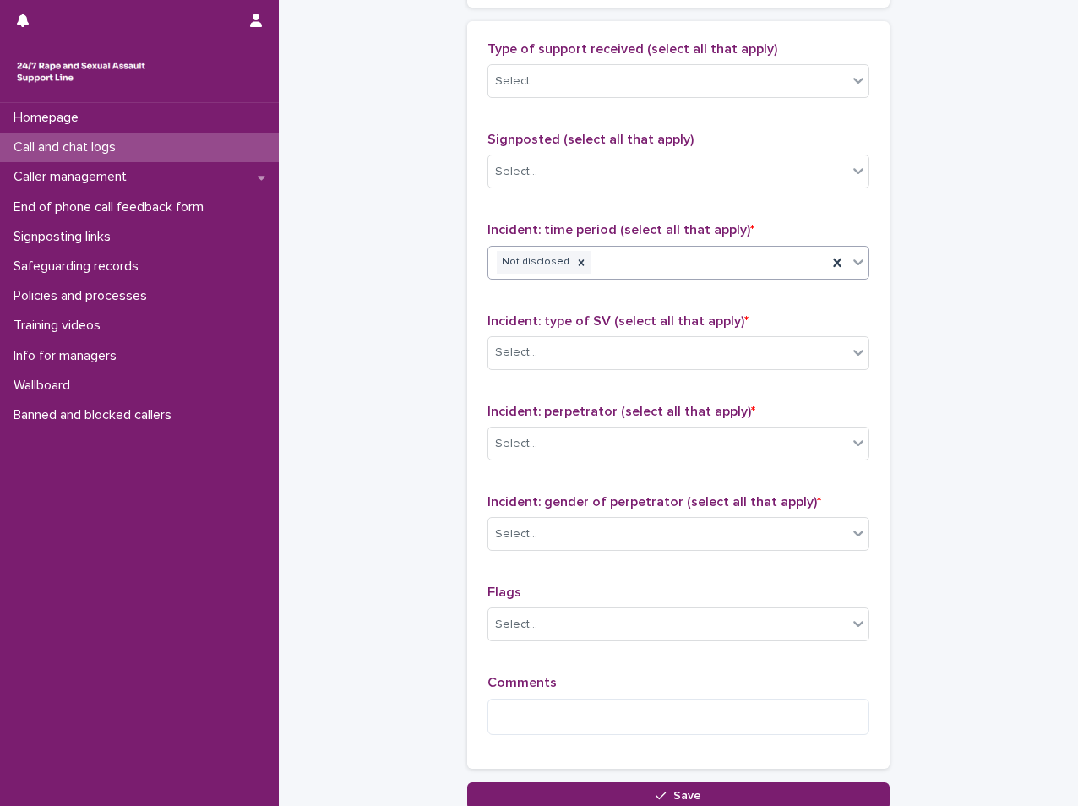
scroll to position [1099, 0]
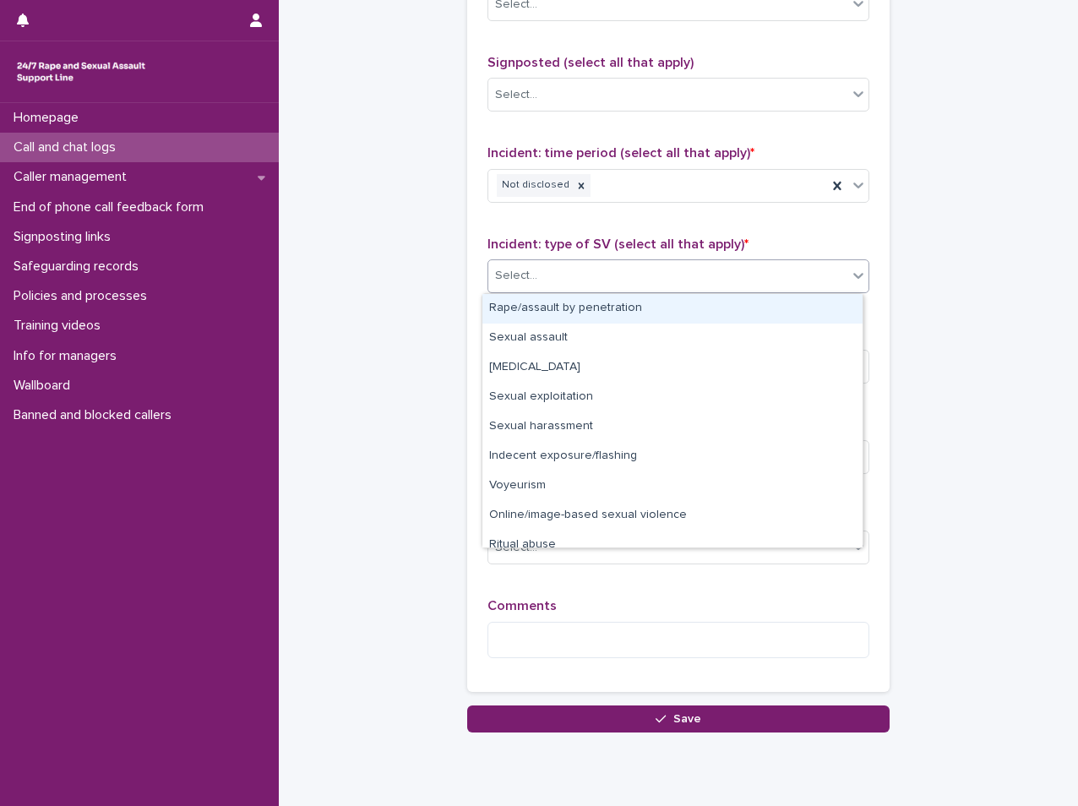
click at [557, 262] on div "Select..." at bounding box center [667, 276] width 359 height 28
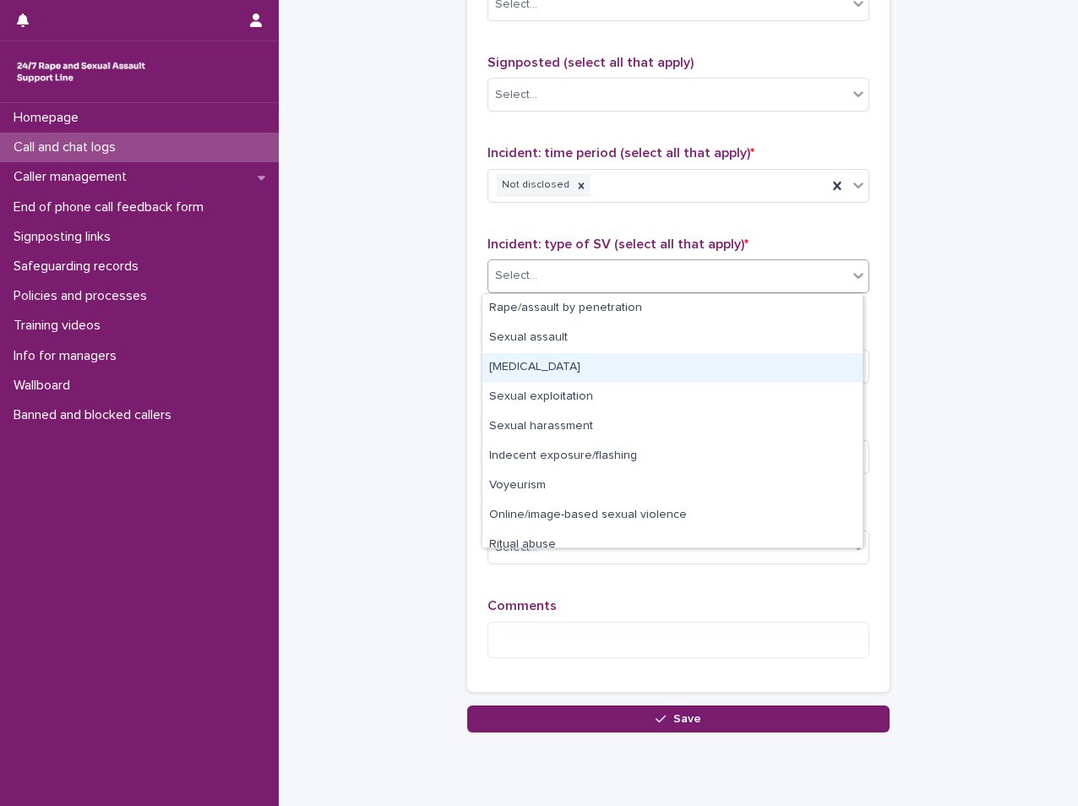
scroll to position [42, 0]
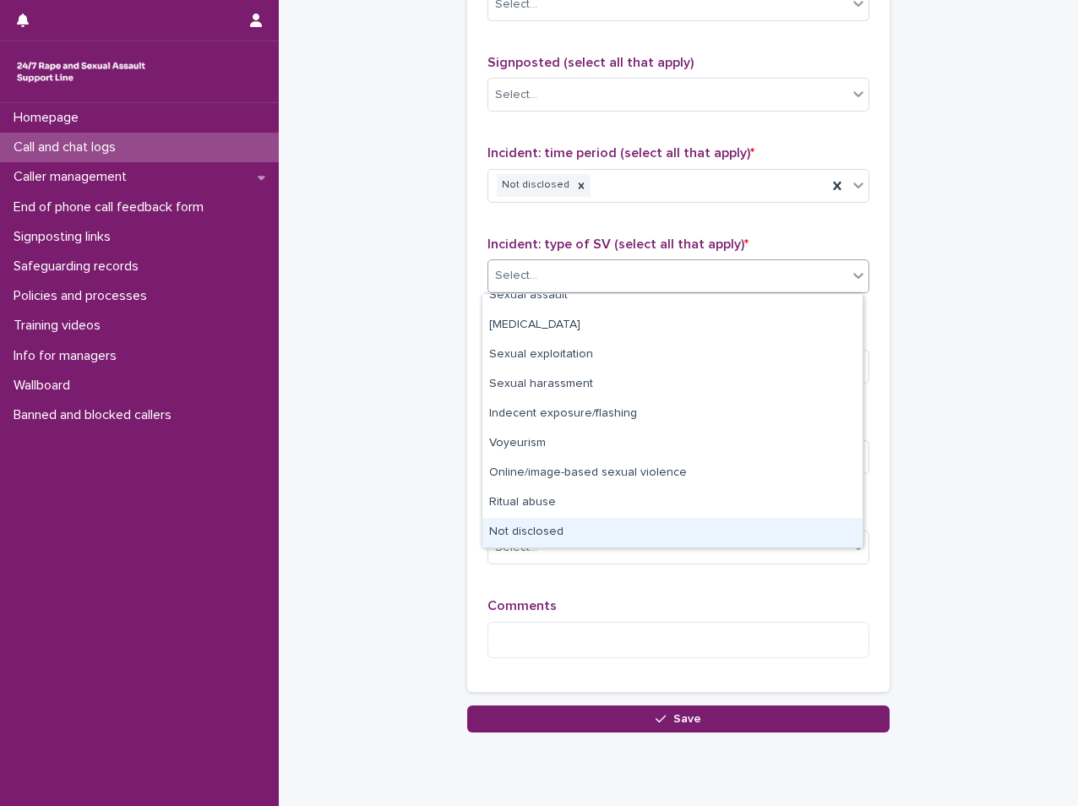
click at [569, 524] on div "Not disclosed" at bounding box center [673, 533] width 380 height 30
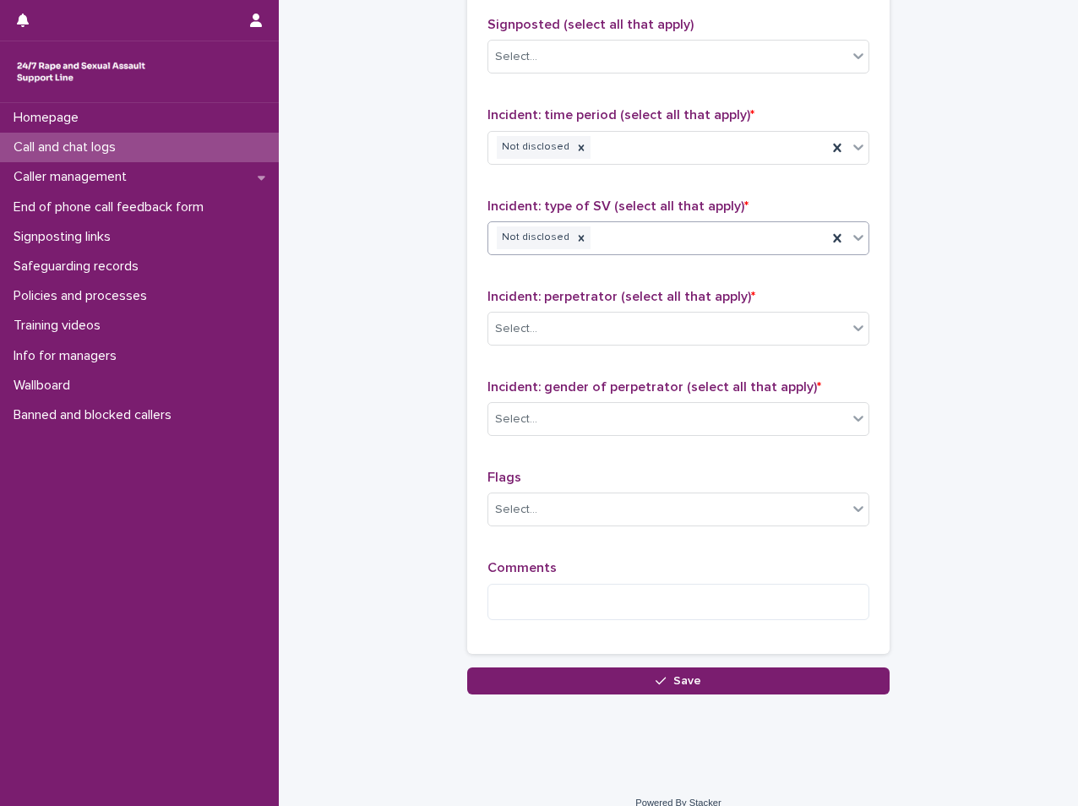
scroll to position [1157, 0]
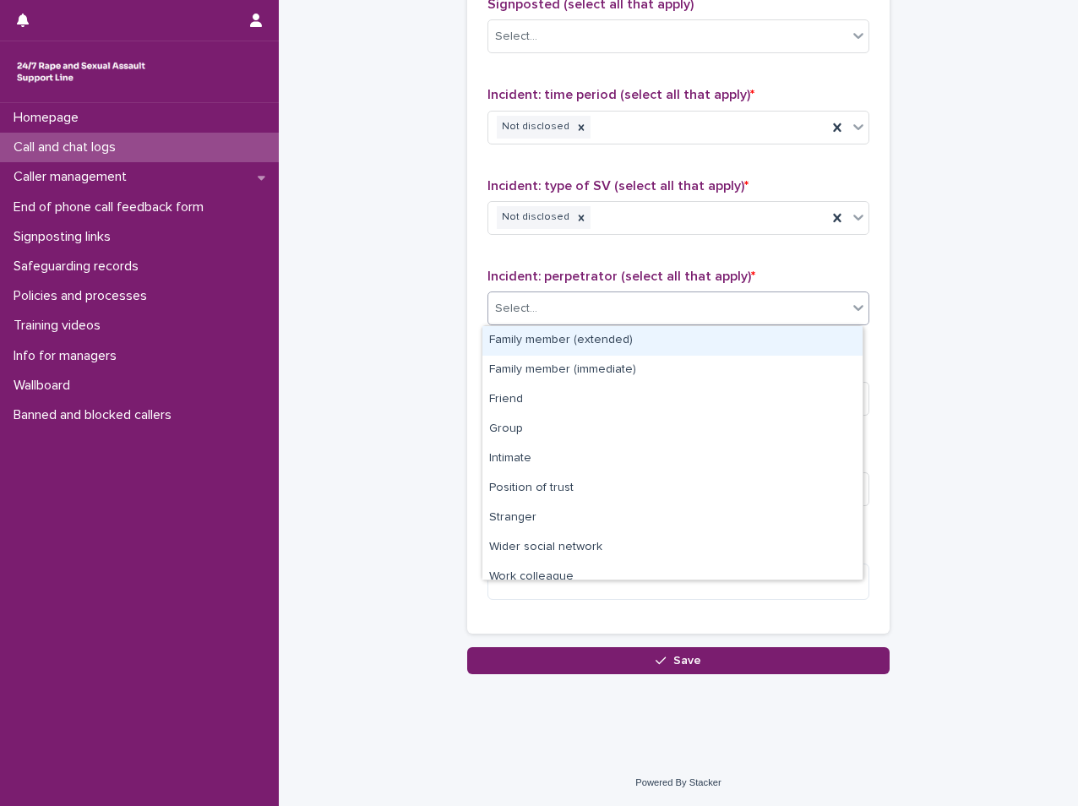
click at [524, 303] on div "Select..." at bounding box center [516, 309] width 42 height 18
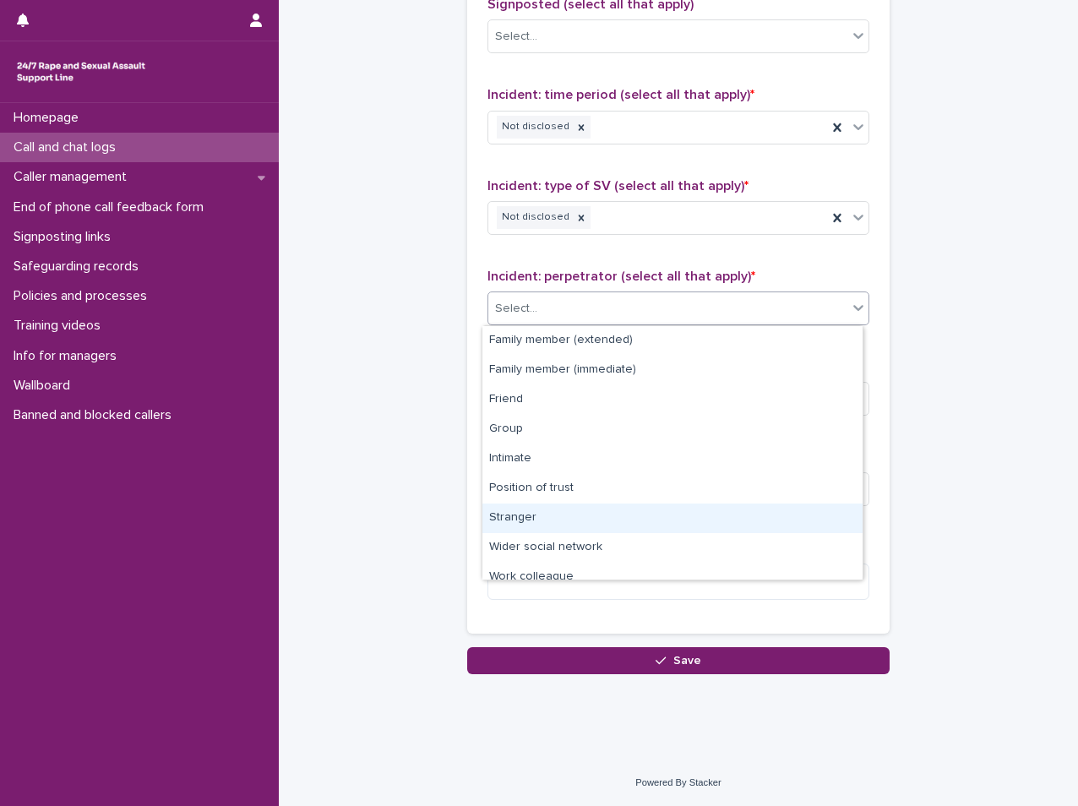
scroll to position [72, 0]
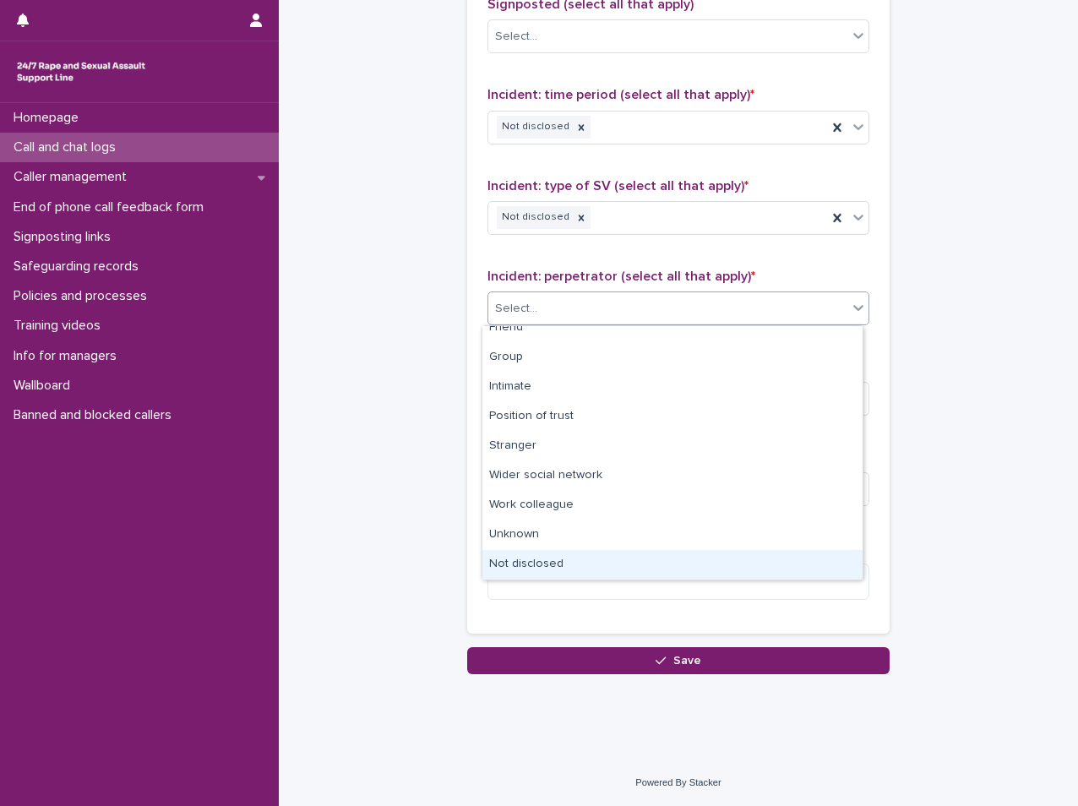
click at [573, 551] on div "Not disclosed" at bounding box center [673, 565] width 380 height 30
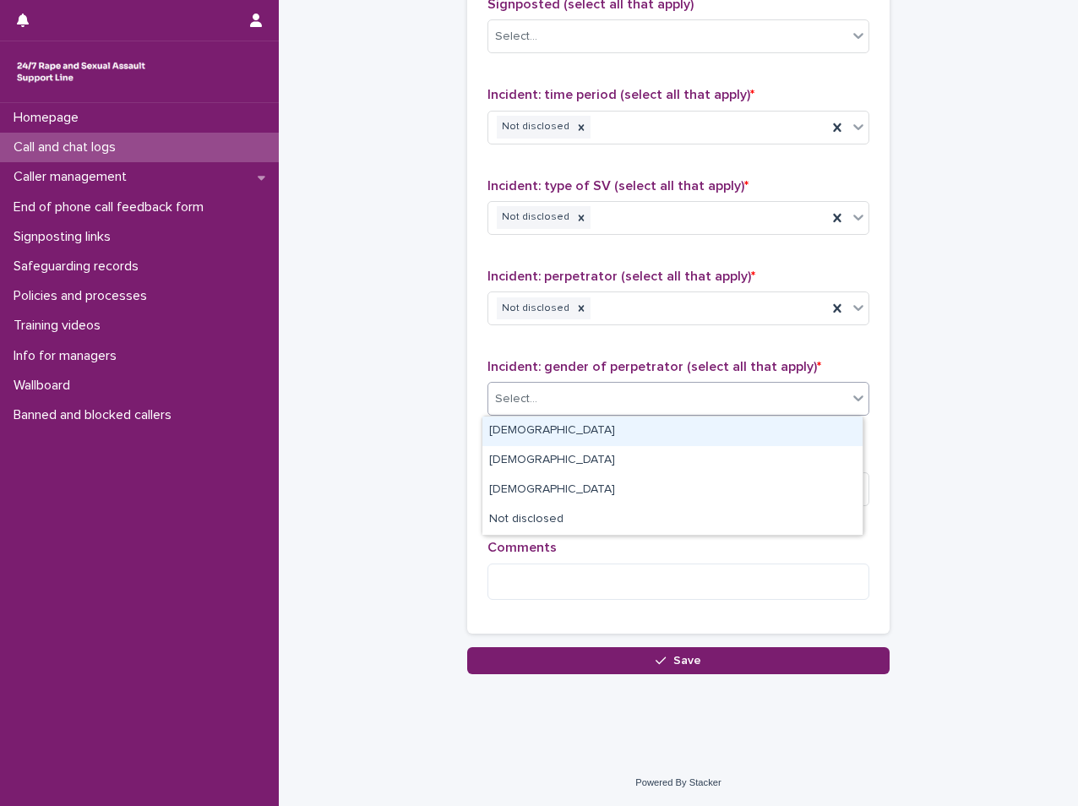
click at [564, 398] on div "Select..." at bounding box center [667, 399] width 359 height 28
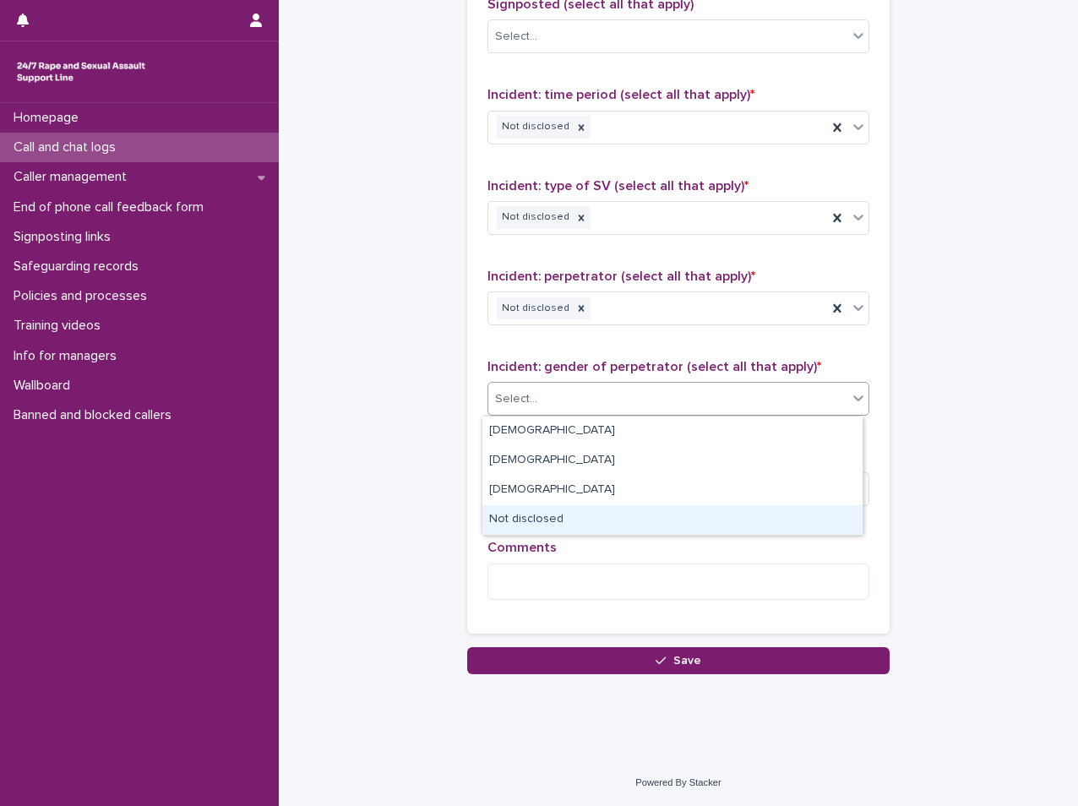
click at [515, 513] on div "Not disclosed" at bounding box center [673, 520] width 380 height 30
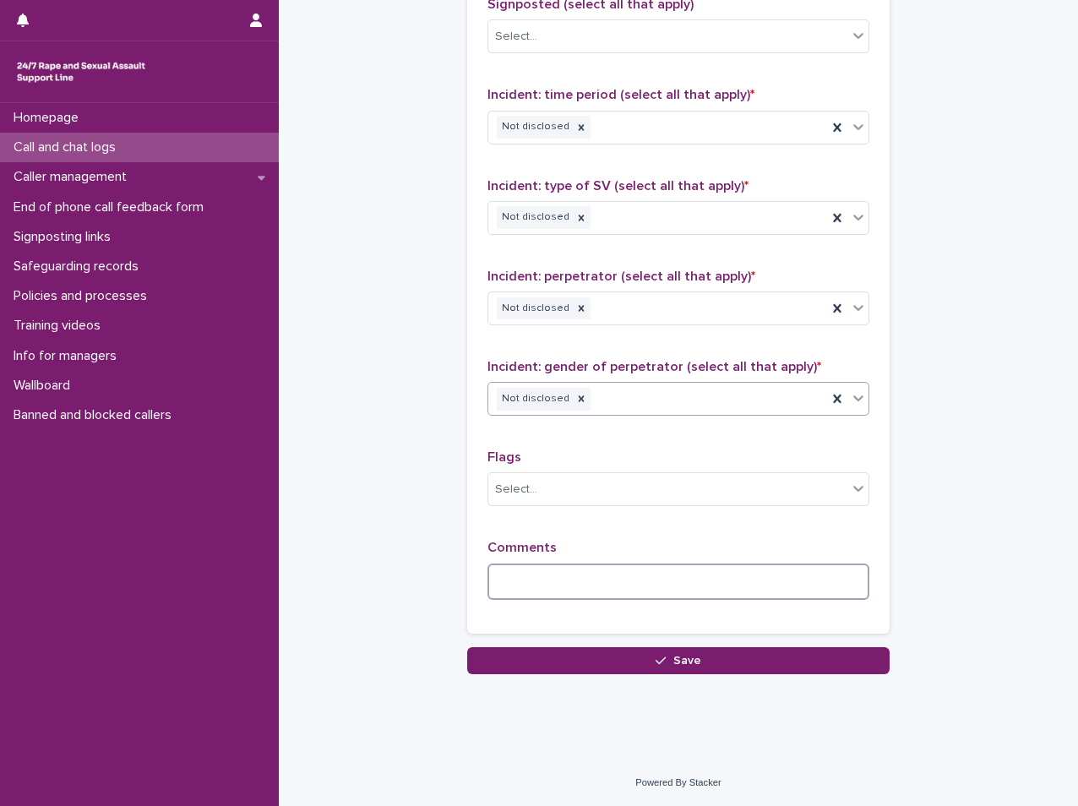
click at [502, 583] on textarea at bounding box center [679, 582] width 382 height 36
type textarea "*"
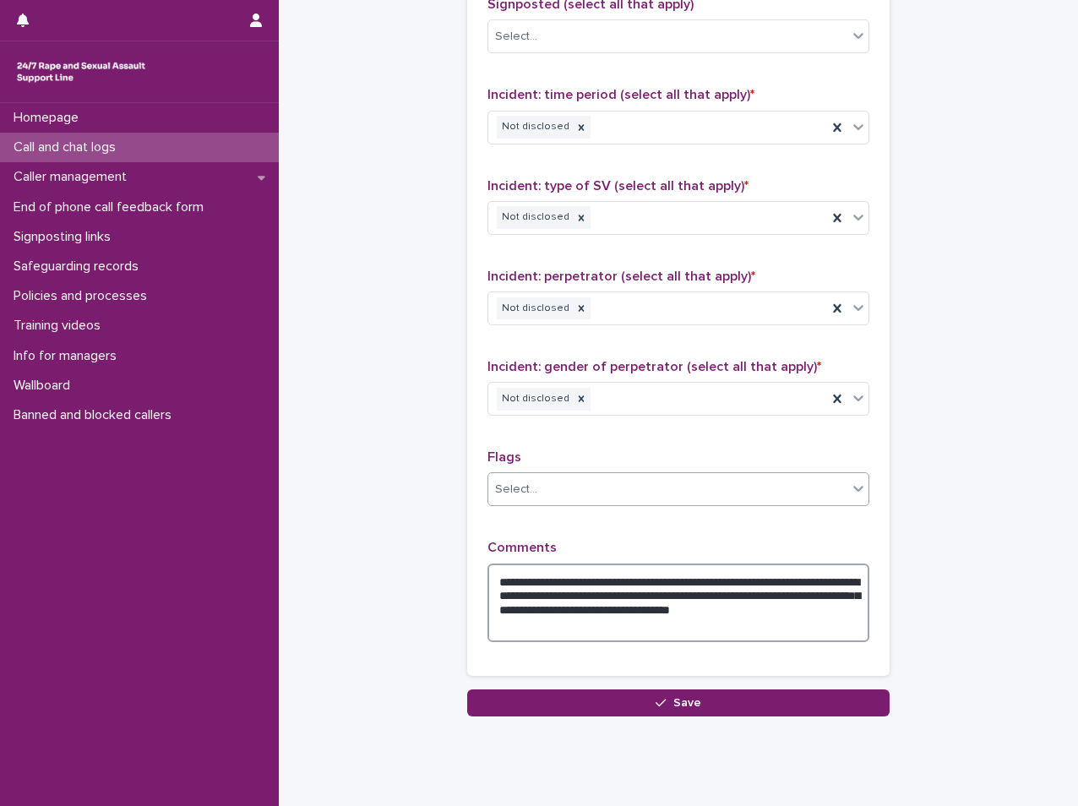
type textarea "**********"
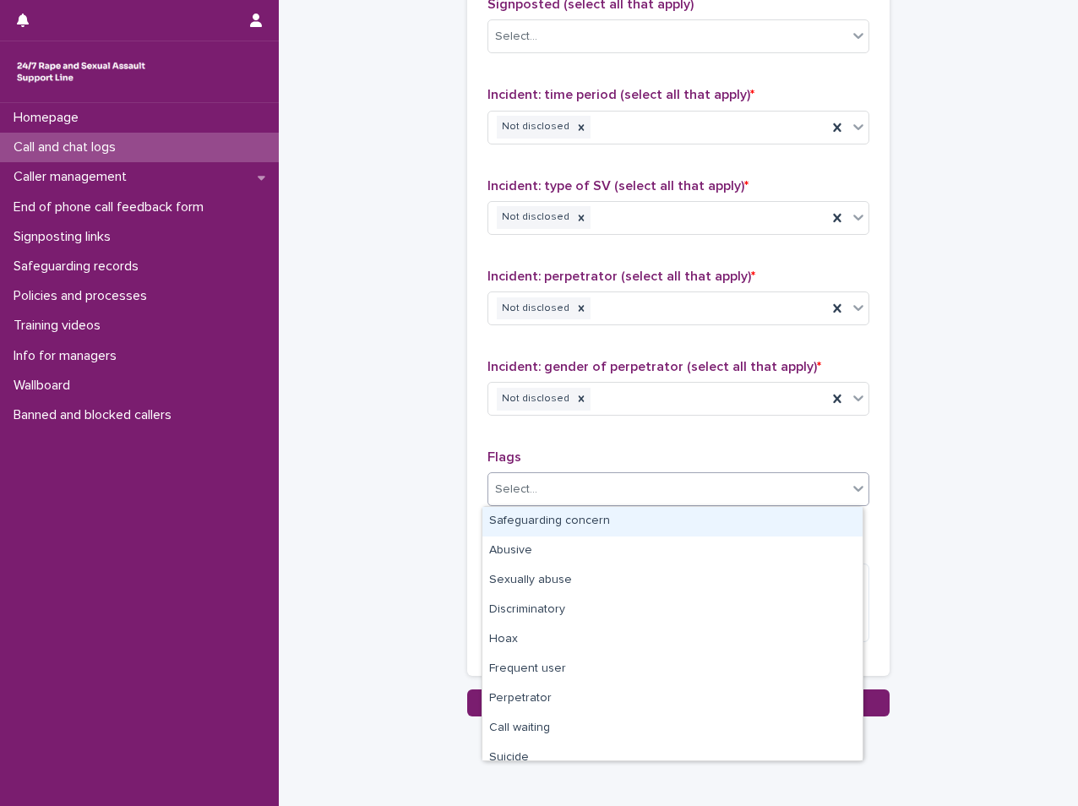
click at [542, 486] on div "Select..." at bounding box center [667, 490] width 359 height 28
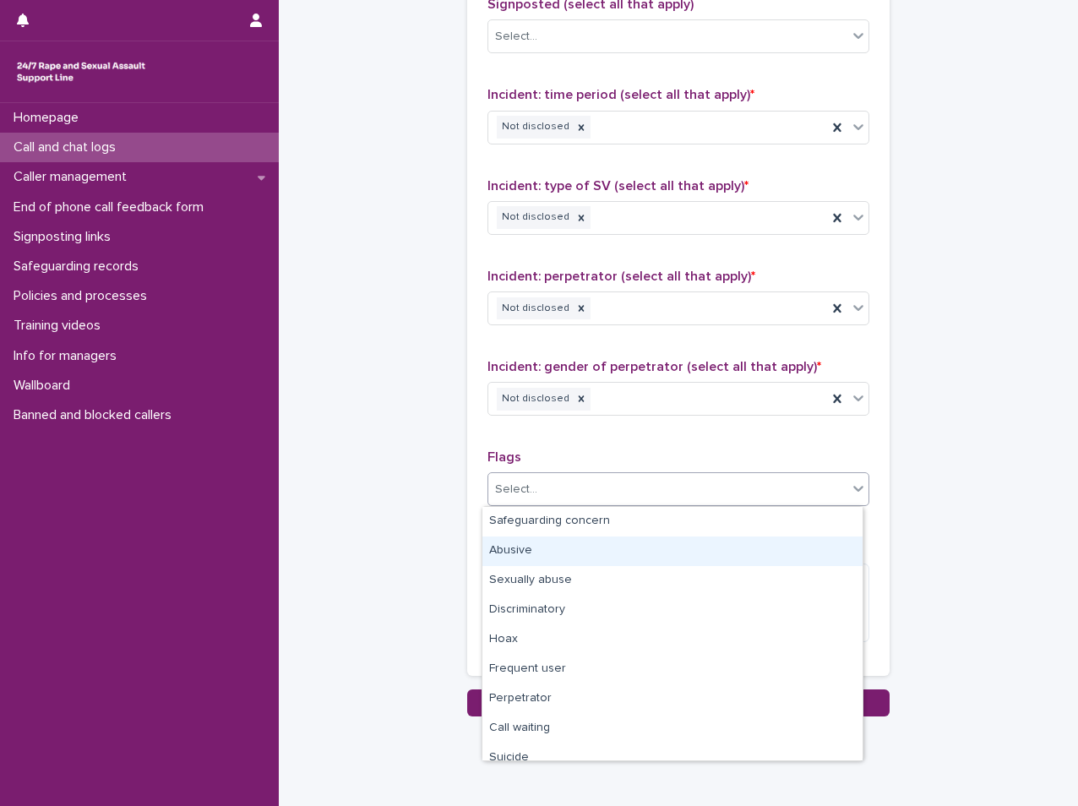
click at [516, 555] on div "Abusive" at bounding box center [673, 552] width 380 height 30
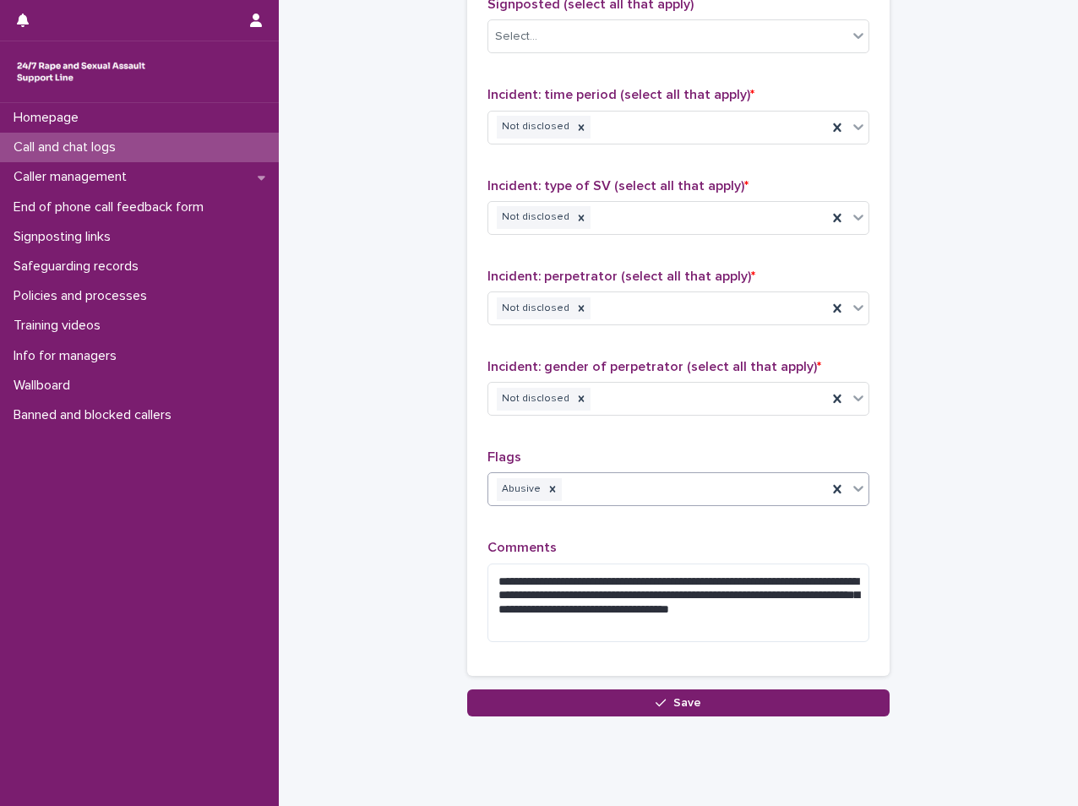
click at [591, 495] on div "Abusive" at bounding box center [657, 490] width 339 height 30
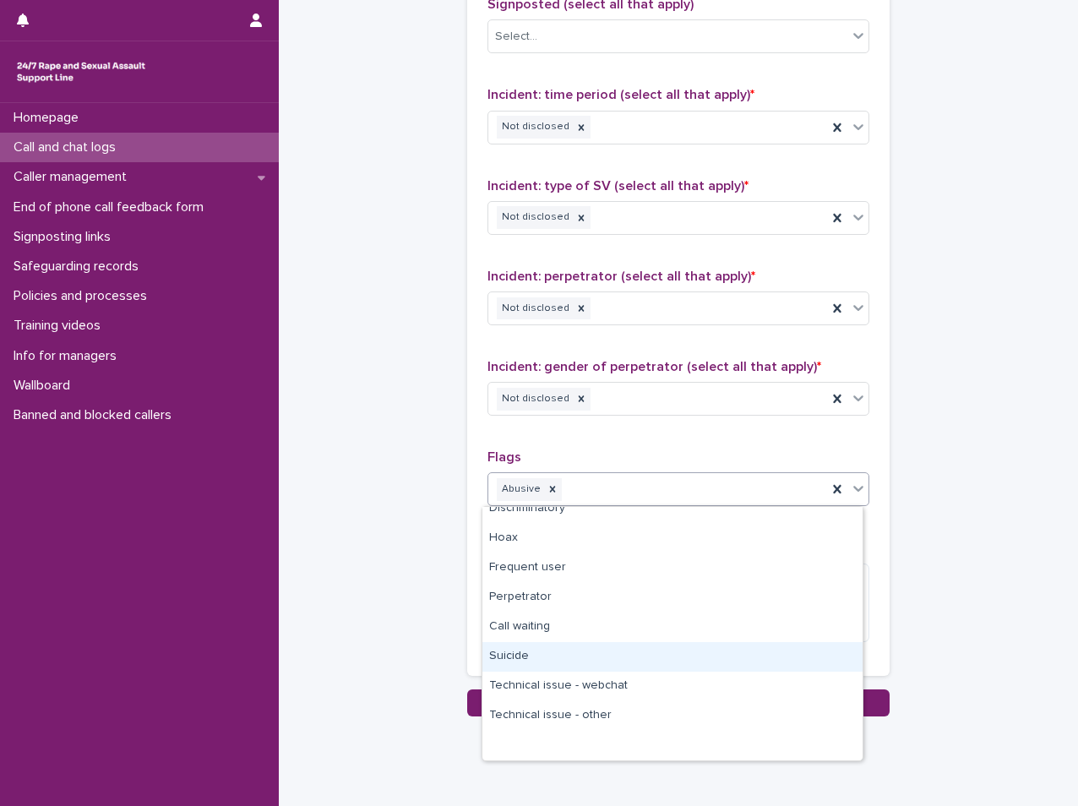
scroll to position [0, 0]
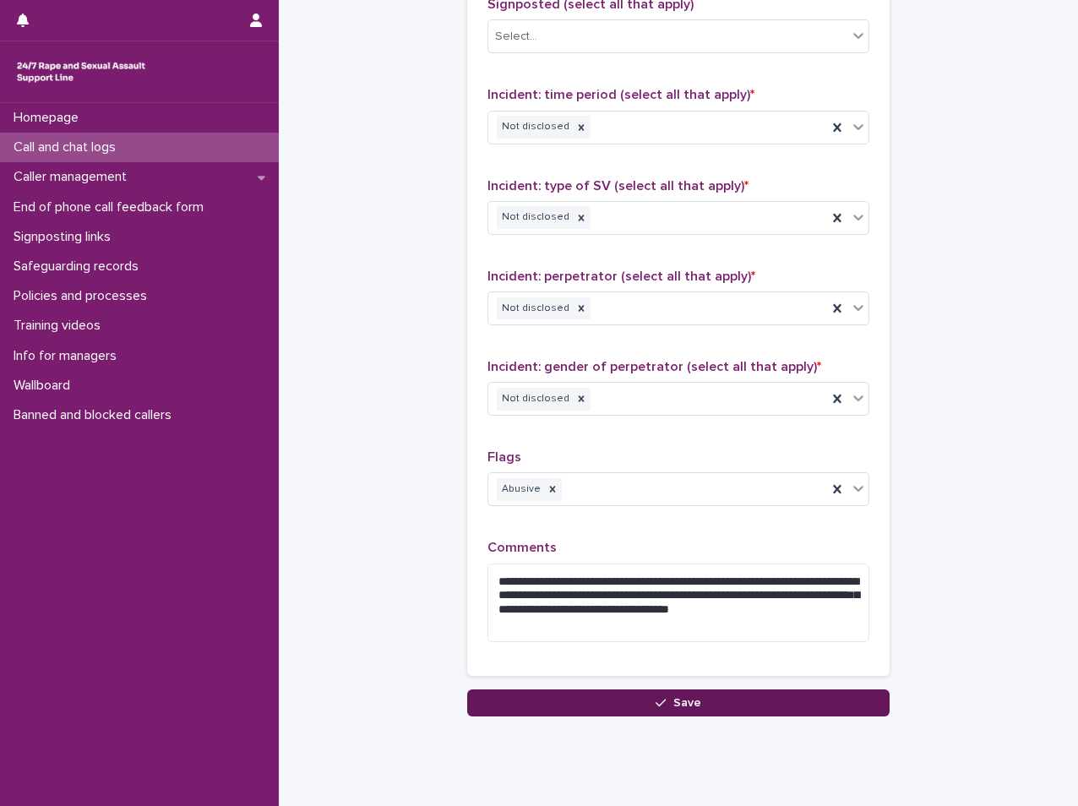
click at [581, 703] on button "Save" at bounding box center [678, 703] width 423 height 27
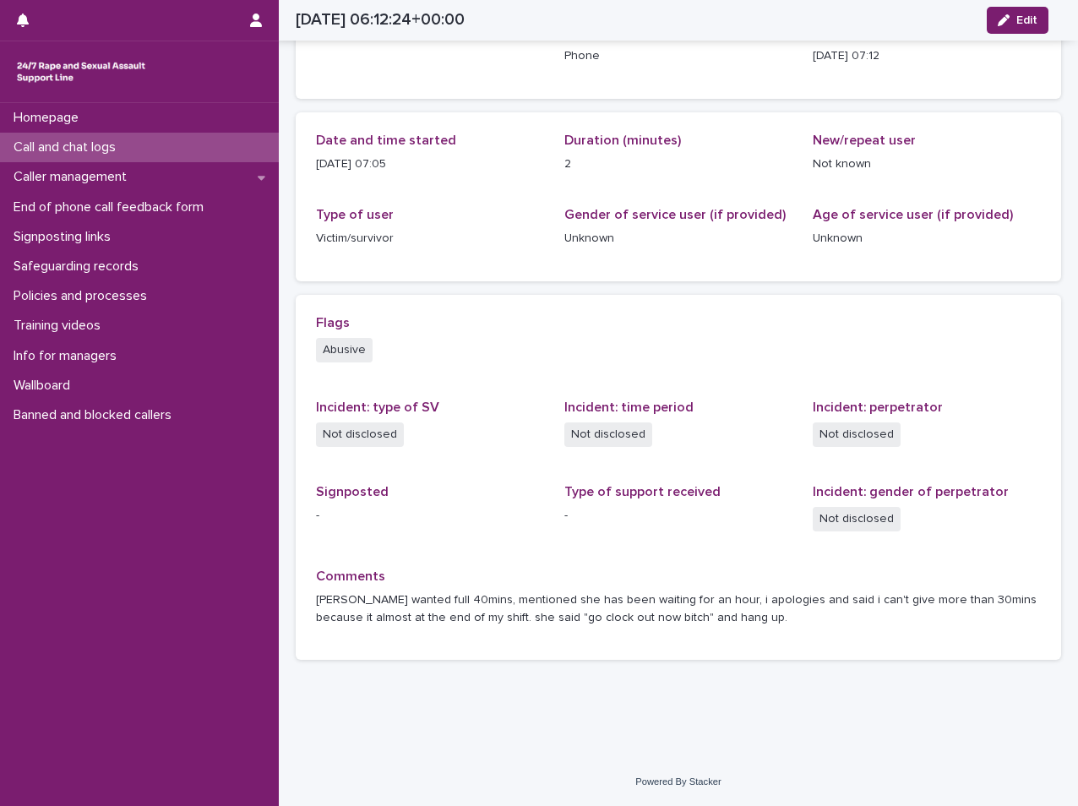
scroll to position [119, 0]
click at [99, 154] on p "Call and chat logs" at bounding box center [68, 147] width 123 height 16
